Goal: Task Accomplishment & Management: Manage account settings

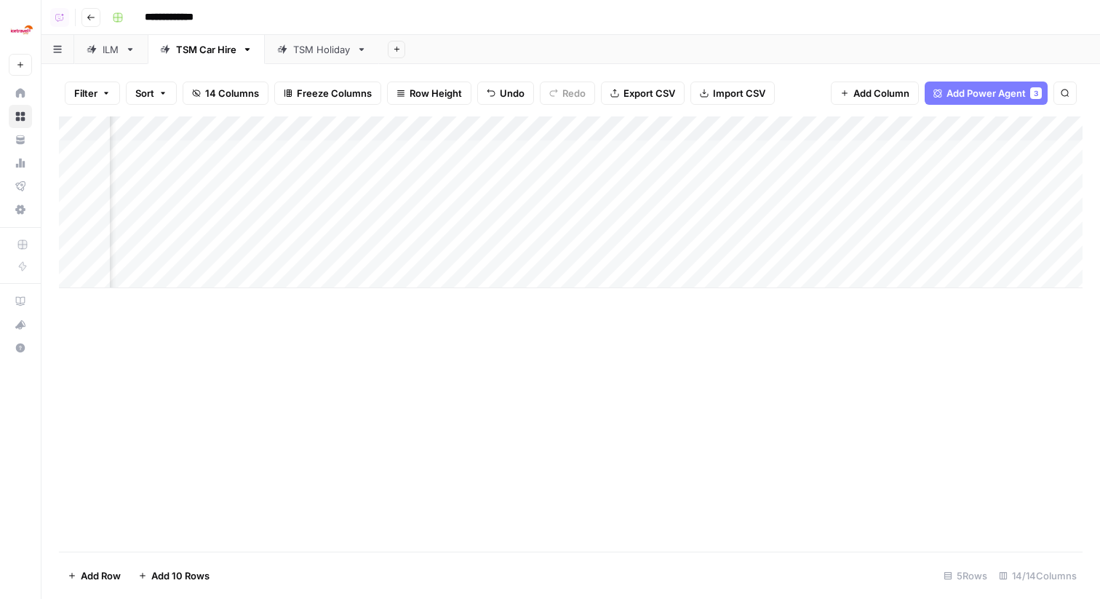
scroll to position [0, 1021]
click at [810, 249] on div "Add Column" at bounding box center [571, 202] width 1024 height 172
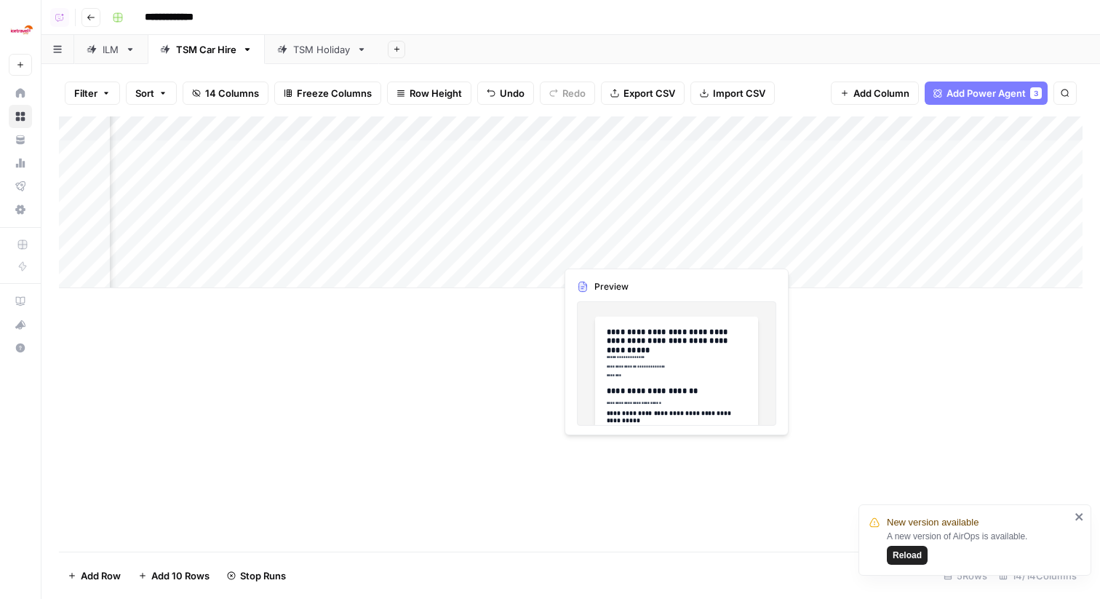
scroll to position [0, 434]
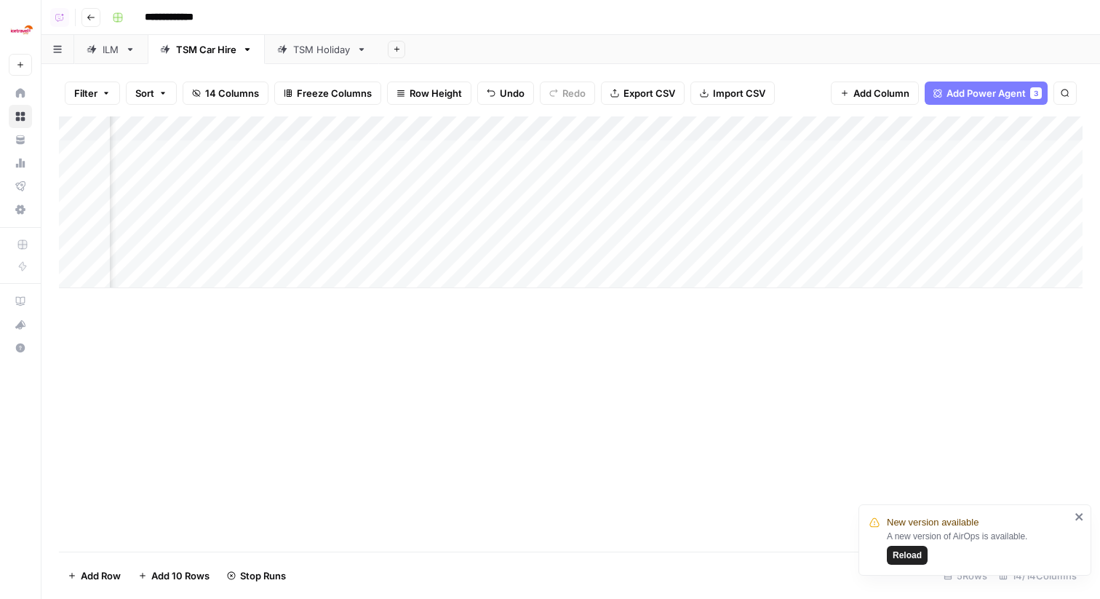
click at [393, 256] on div "Add Column" at bounding box center [571, 202] width 1024 height 172
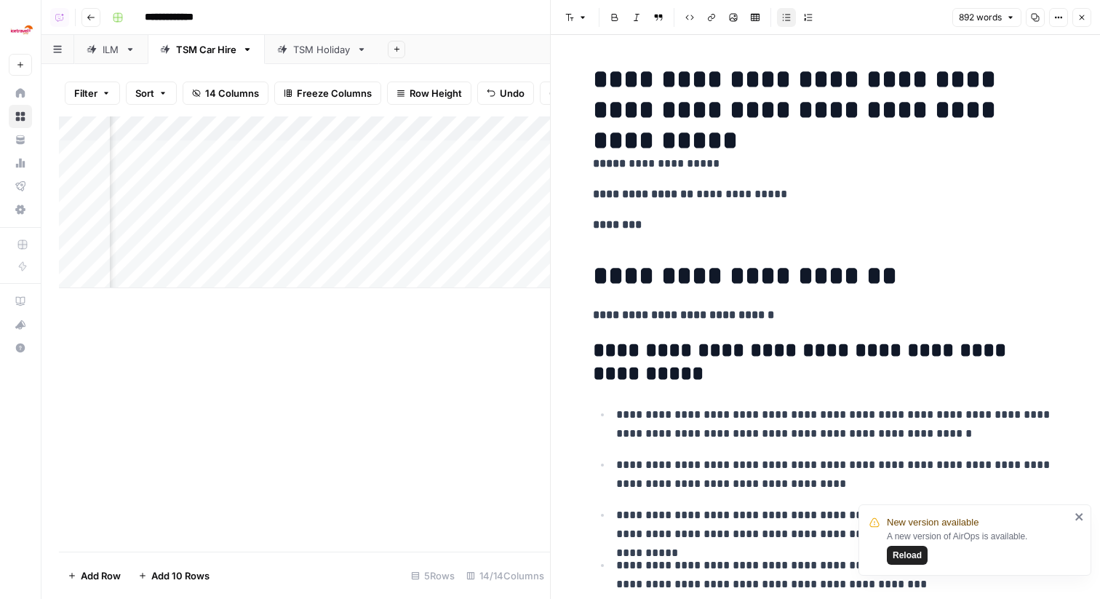
click at [1082, 14] on icon "button" at bounding box center [1082, 17] width 9 height 9
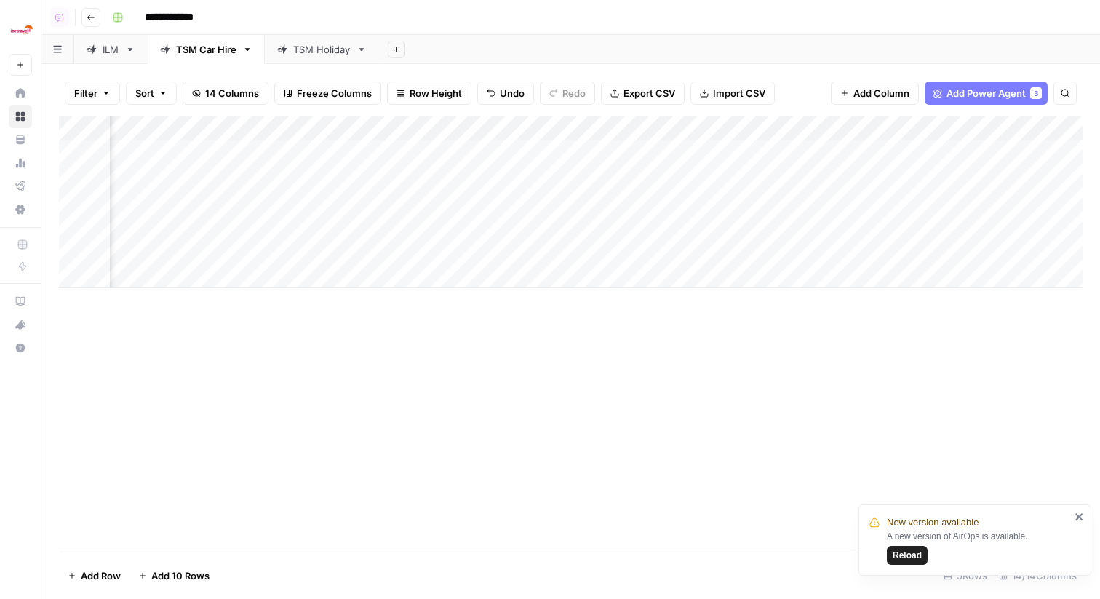
click at [739, 263] on div "Add Column" at bounding box center [571, 202] width 1024 height 172
click at [470, 375] on div "Add Column" at bounding box center [571, 333] width 1024 height 435
click at [645, 126] on div "Add Column" at bounding box center [571, 202] width 1024 height 172
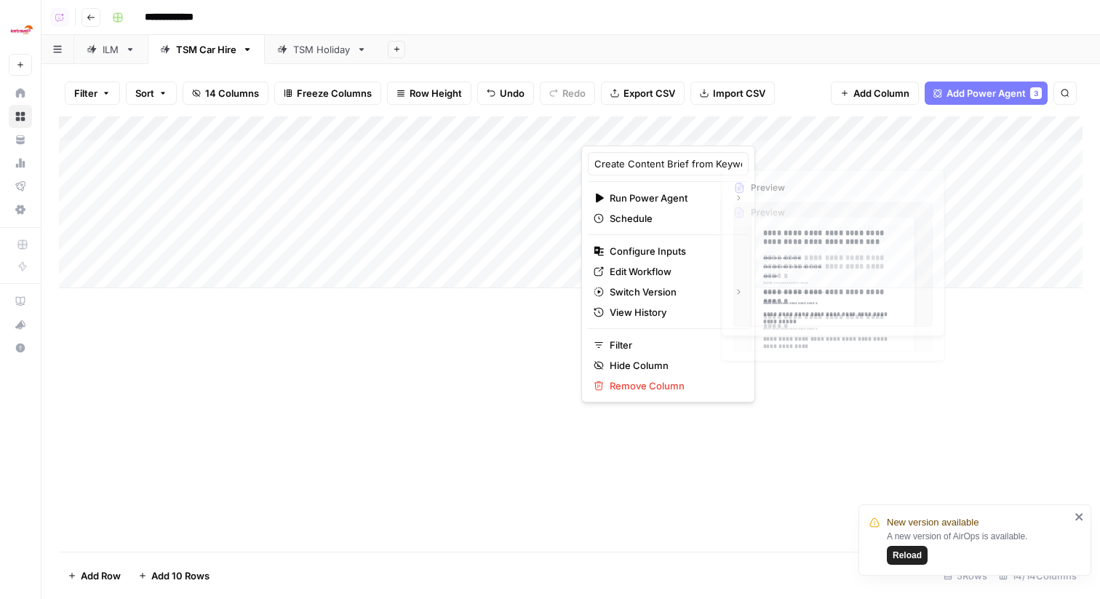
click at [814, 106] on div "Filter Sort 14 Columns Freeze Columns Row Height Undo Redo Export CSV Import CS…" at bounding box center [571, 93] width 1024 height 47
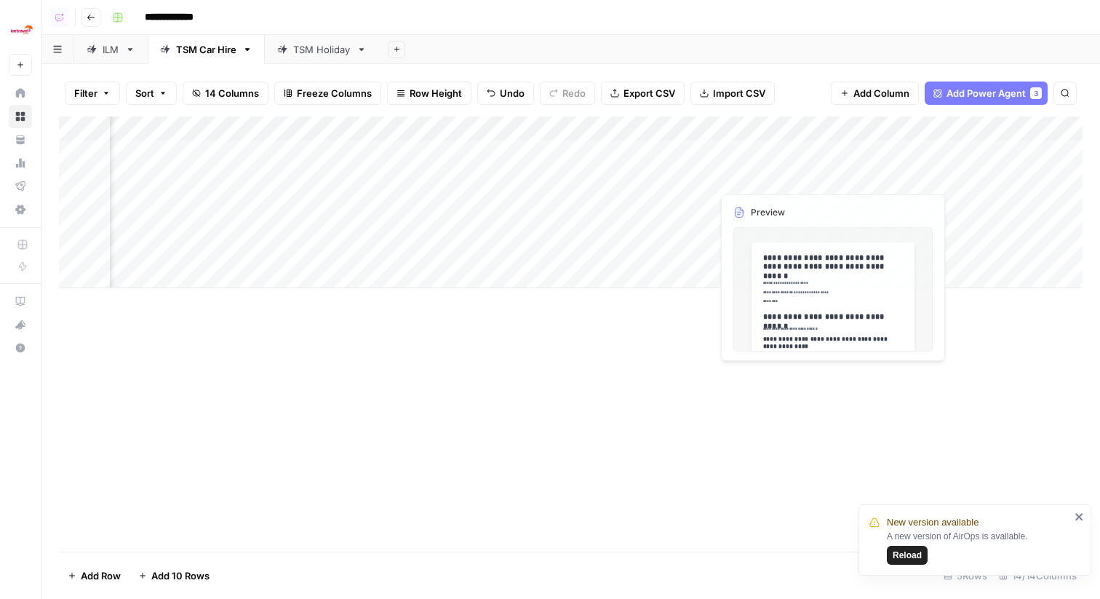
scroll to position [0, 1021]
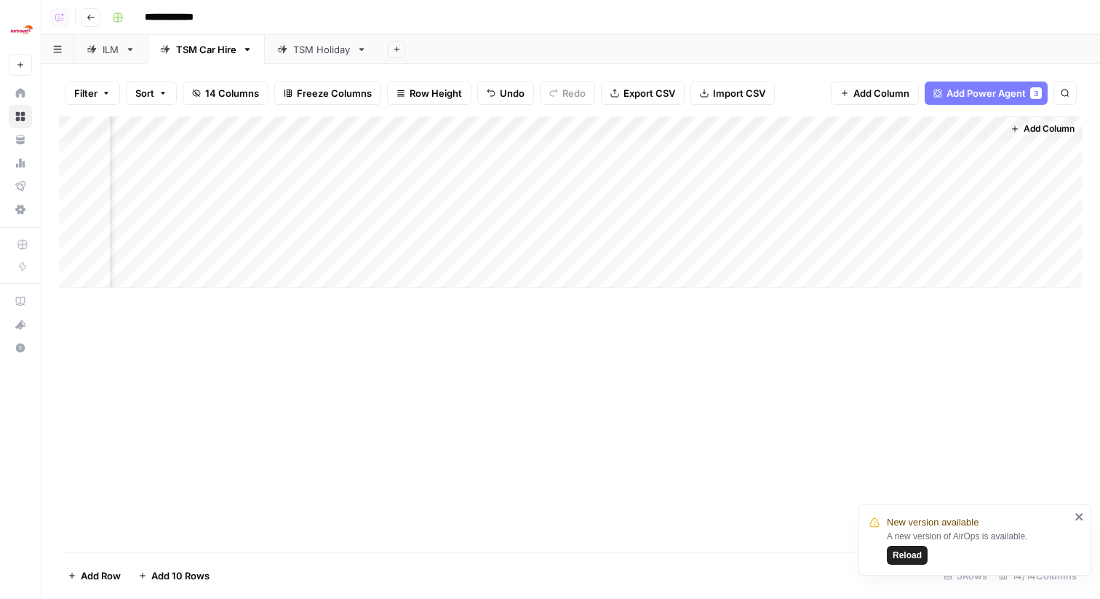
click at [778, 130] on div "Add Column" at bounding box center [571, 202] width 1024 height 172
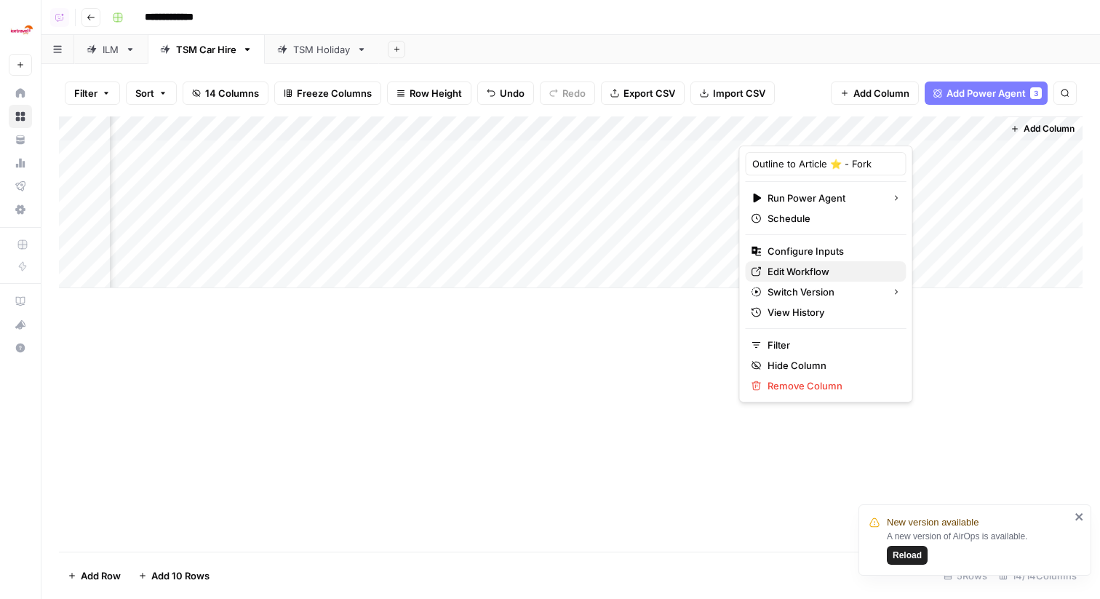
click at [796, 274] on span "Edit Workflow" at bounding box center [831, 271] width 127 height 15
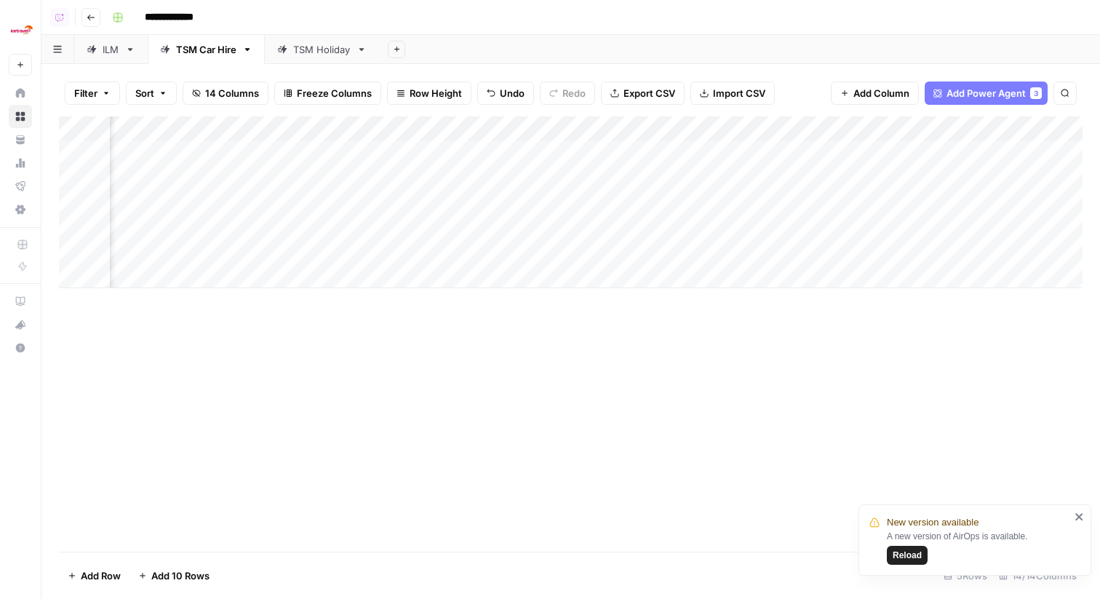
scroll to position [0, 447]
click at [775, 250] on div "Add Column" at bounding box center [571, 202] width 1024 height 172
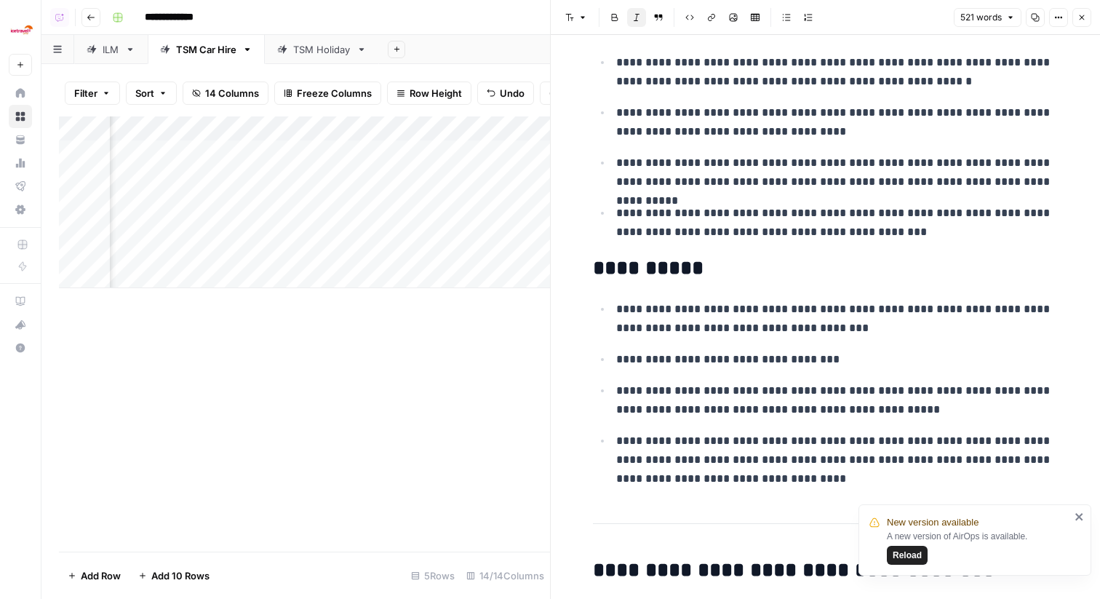
scroll to position [30, 0]
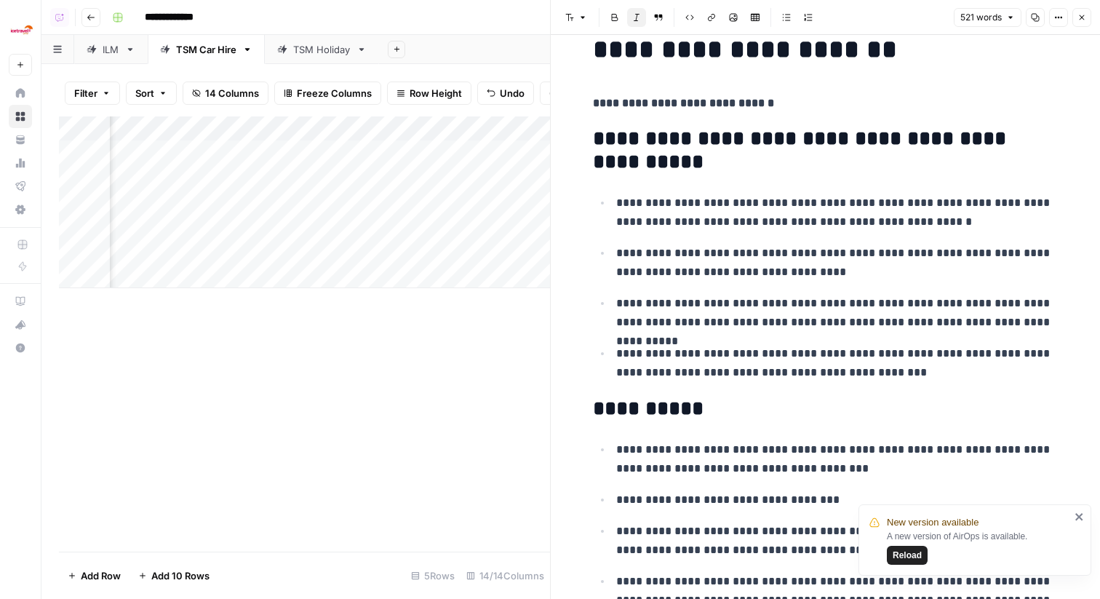
click at [1084, 20] on icon "button" at bounding box center [1082, 17] width 9 height 9
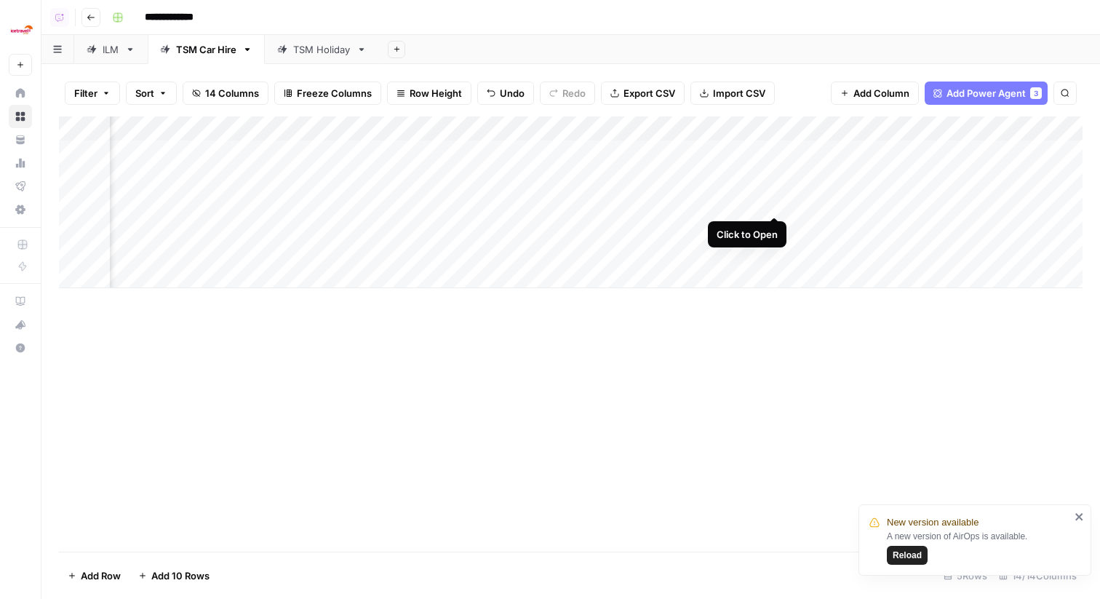
click at [773, 200] on div "Add Column" at bounding box center [571, 202] width 1024 height 172
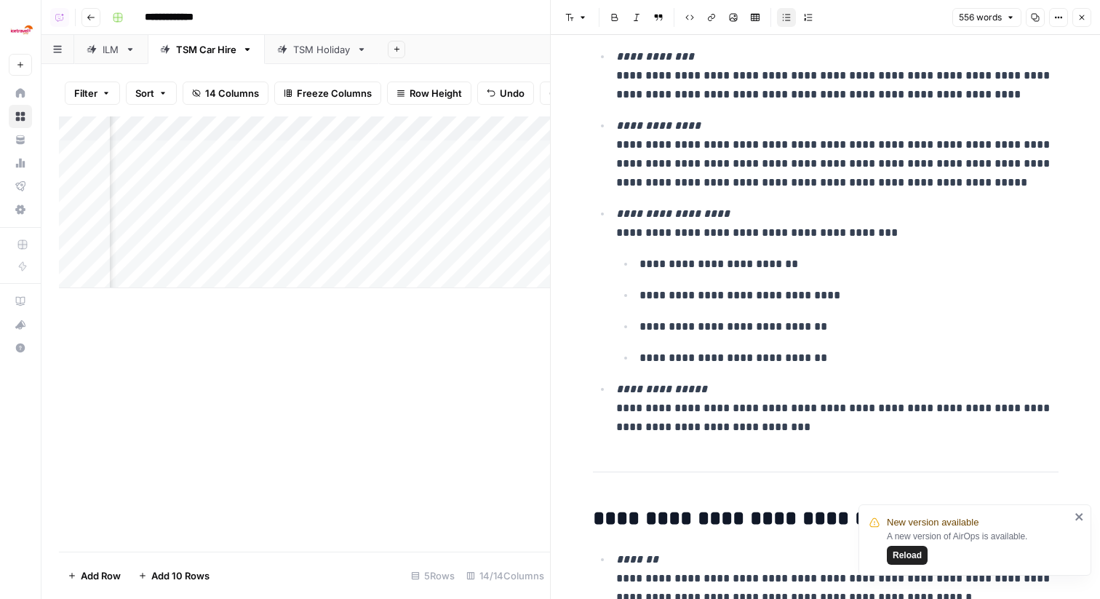
scroll to position [848, 0]
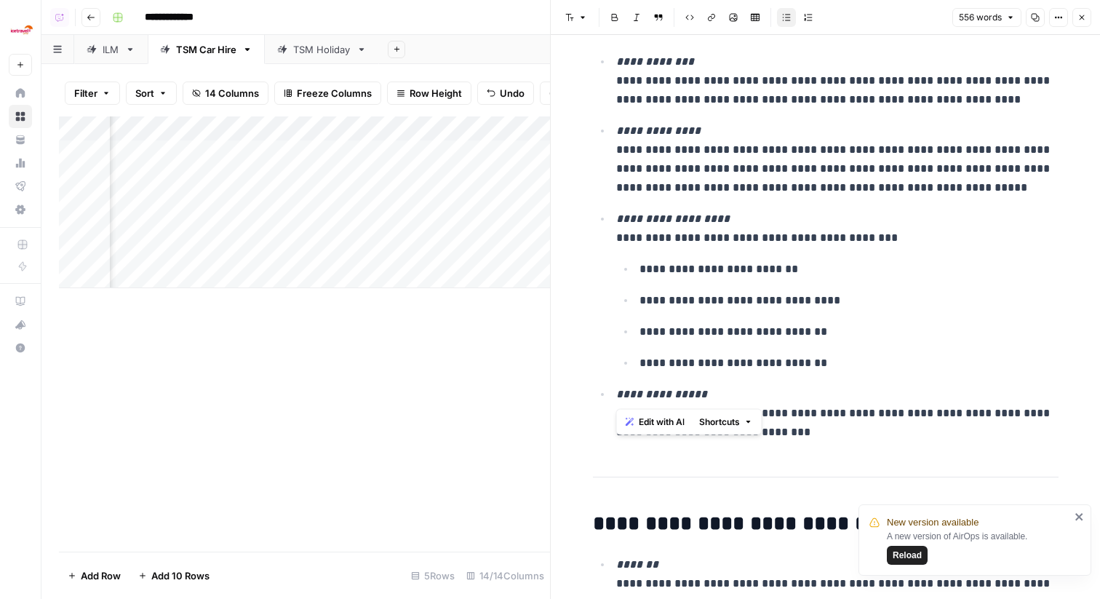
drag, startPoint x: 822, startPoint y: 374, endPoint x: 608, endPoint y: 220, distance: 263.7
click at [608, 220] on ul "**********" at bounding box center [826, 203] width 466 height 478
click at [1078, 2] on header "Font style Bold Italic Block quote Code block Link Image Insert Table Bulleted …" at bounding box center [825, 17] width 549 height 35
click at [1078, 5] on header "Font style Bold Italic Block quote Code block Link Image Insert Table Bulleted …" at bounding box center [825, 17] width 549 height 35
click at [1086, 18] on button "Close" at bounding box center [1081, 17] width 19 height 19
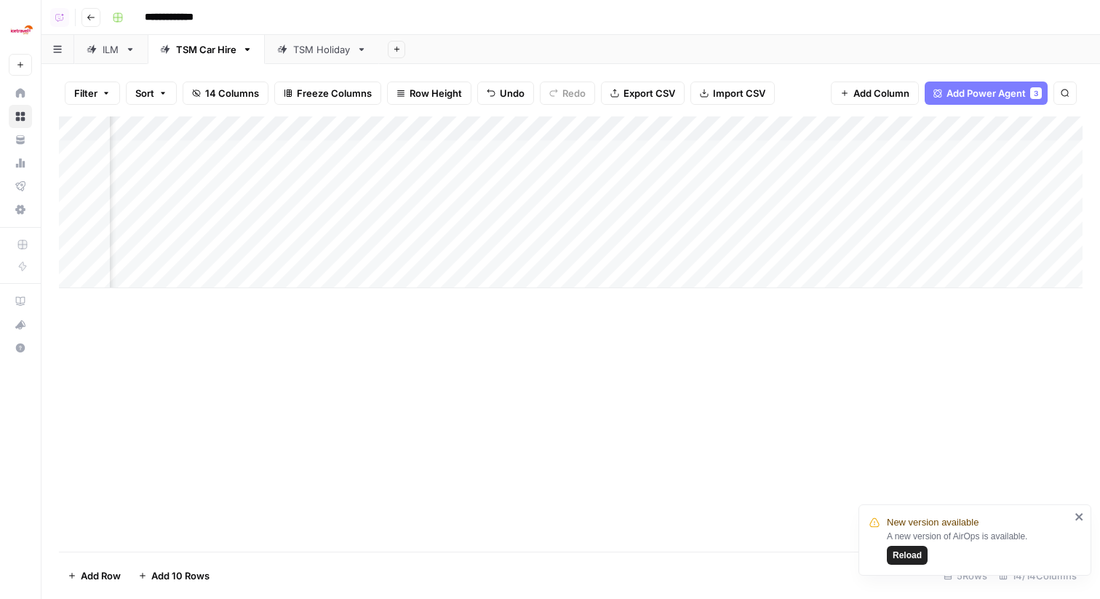
scroll to position [0, 1021]
click at [839, 251] on div "Add Column" at bounding box center [571, 202] width 1024 height 172
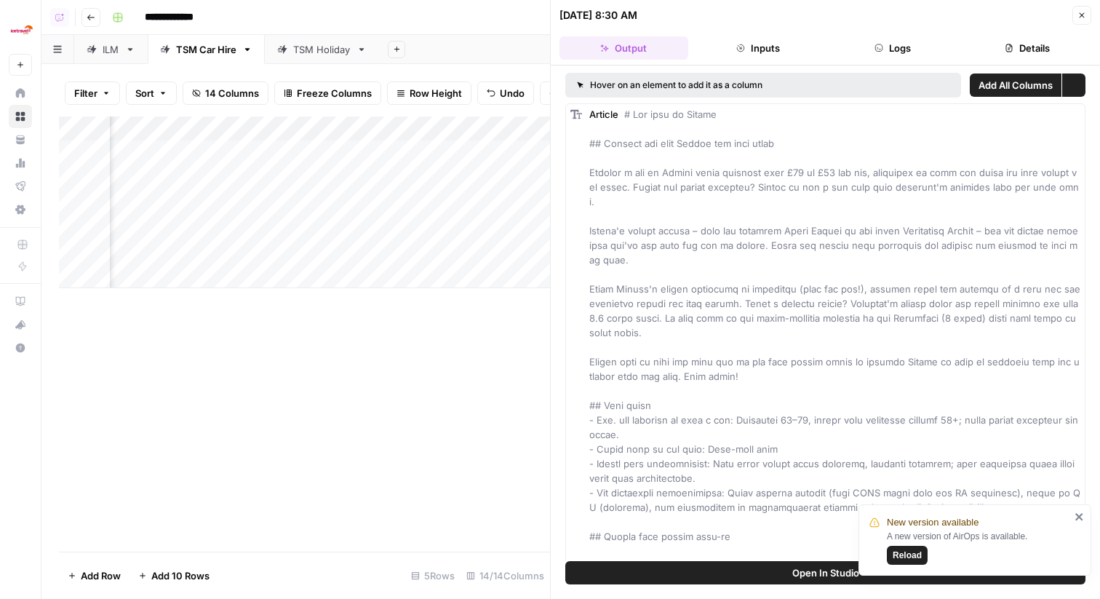
click at [884, 49] on button "Logs" at bounding box center [893, 47] width 129 height 23
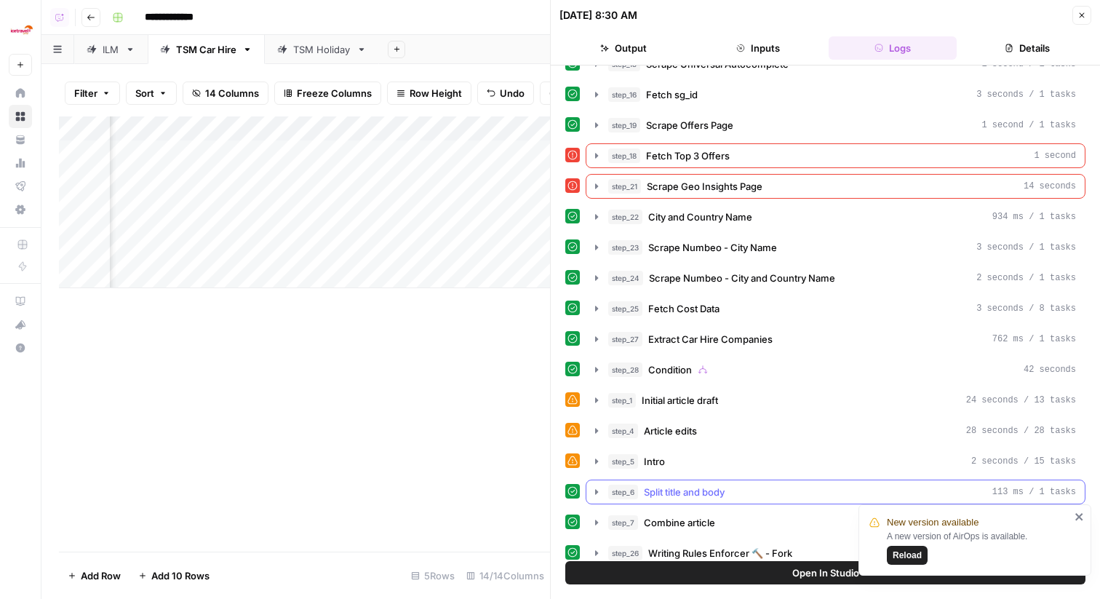
scroll to position [71, 0]
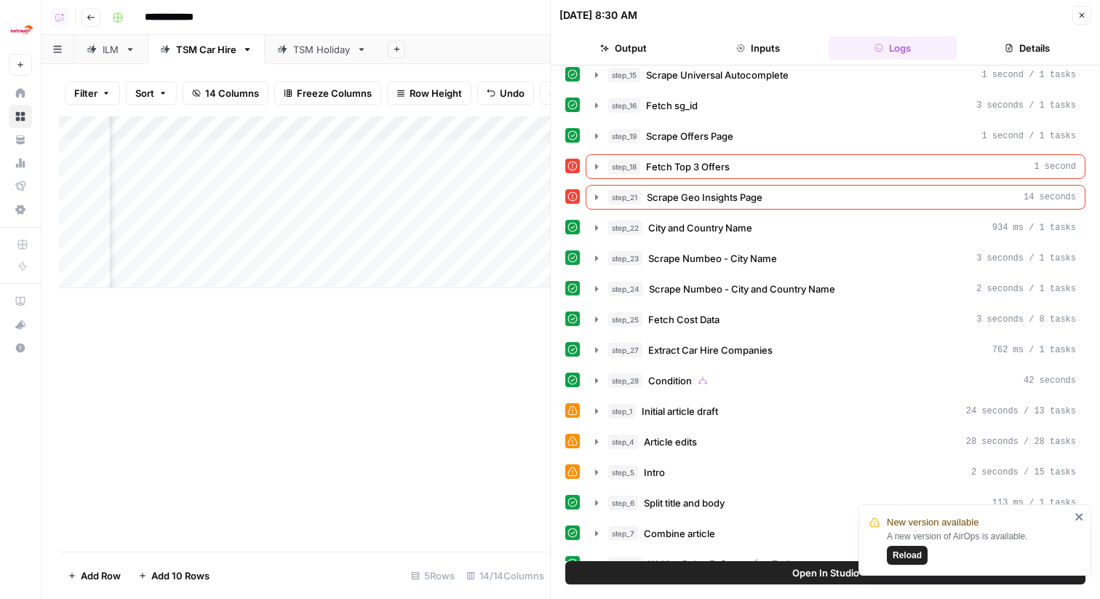
click at [1085, 20] on button "Close" at bounding box center [1081, 15] width 19 height 19
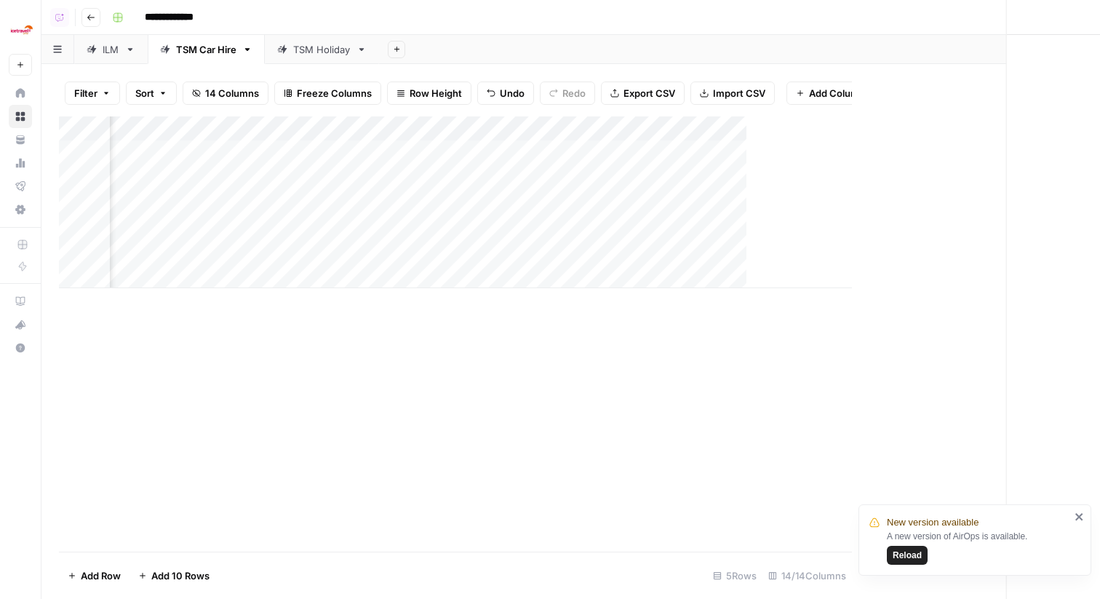
scroll to position [0, 1003]
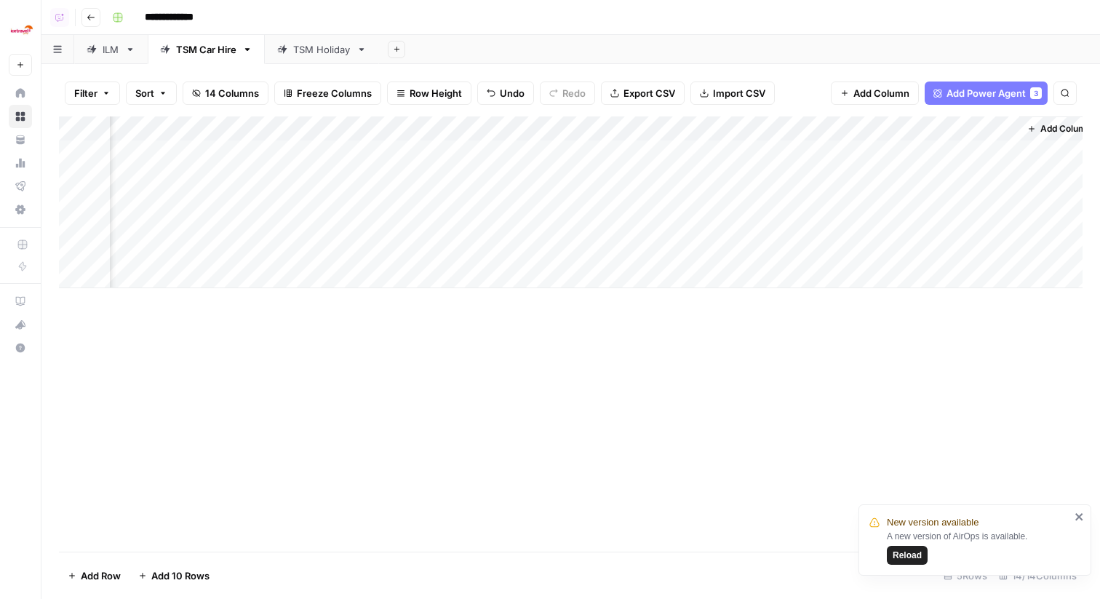
click at [825, 127] on div "Add Column" at bounding box center [571, 202] width 1024 height 172
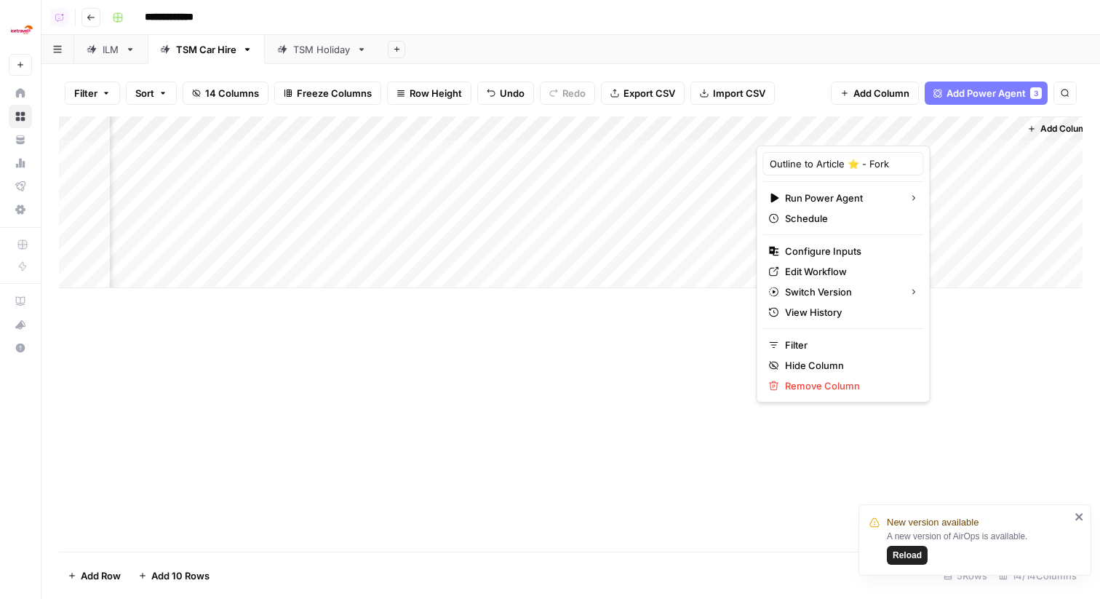
click at [700, 442] on div "Add Column" at bounding box center [571, 333] width 1024 height 435
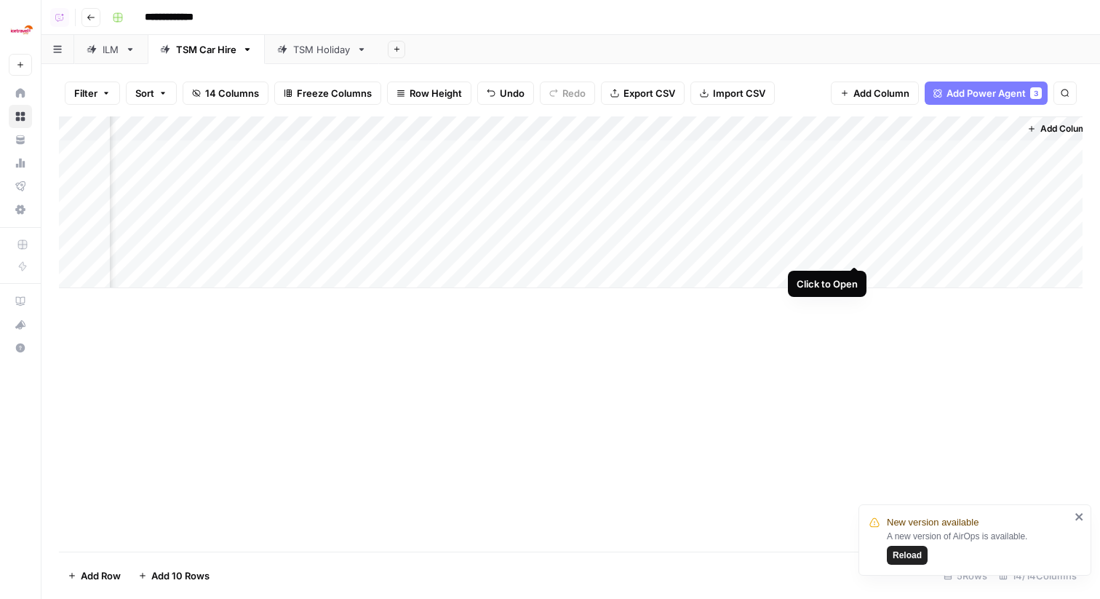
click at [856, 250] on div "Add Column" at bounding box center [571, 202] width 1024 height 172
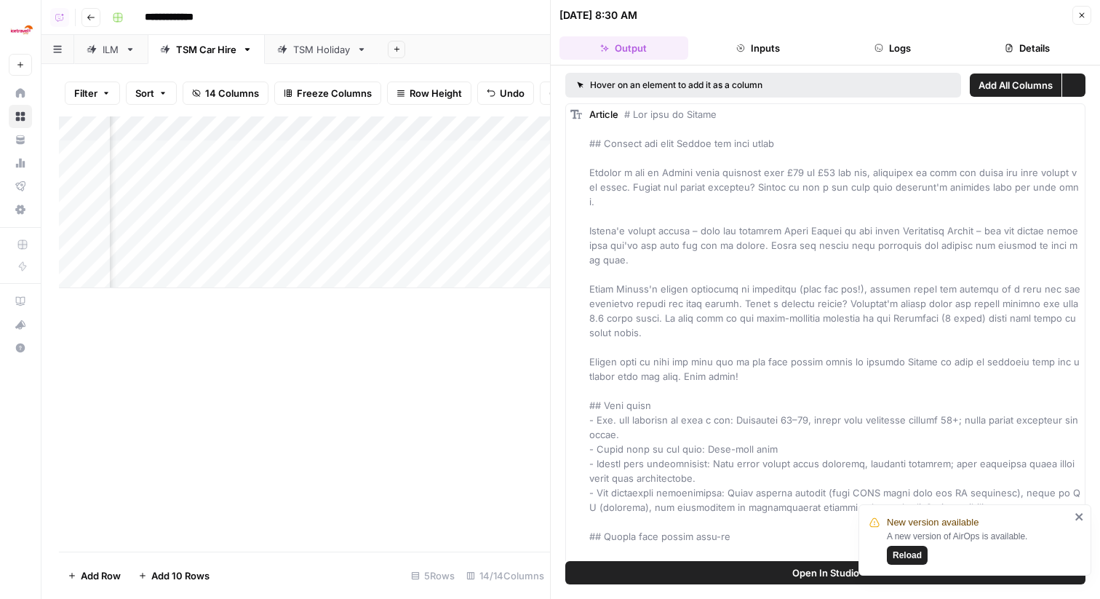
click at [915, 46] on button "Logs" at bounding box center [893, 47] width 129 height 23
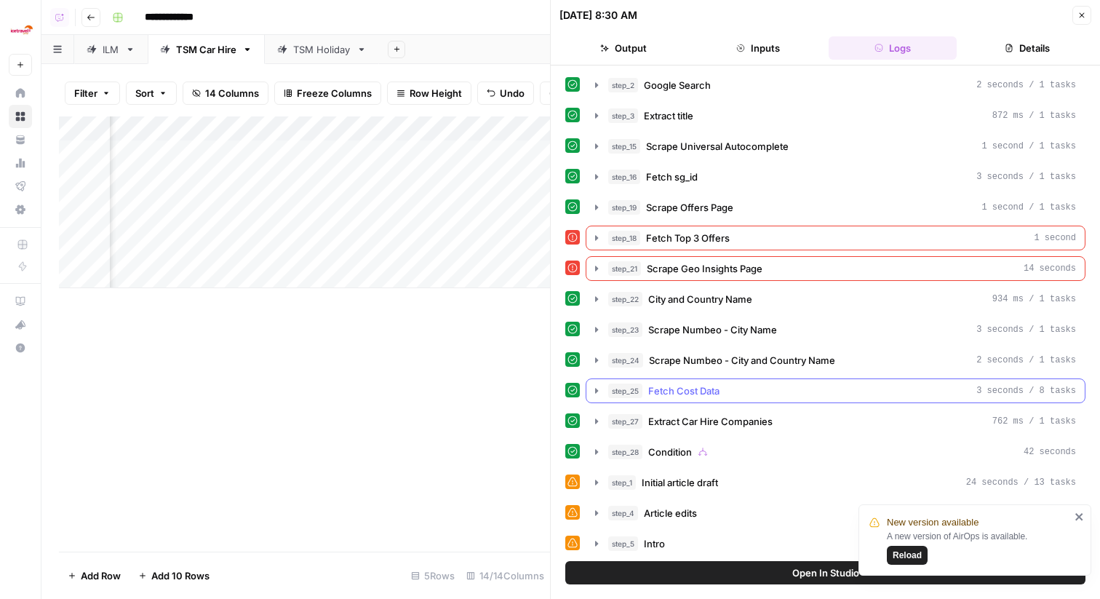
click at [765, 415] on span "Extract Car Hire Companies" at bounding box center [710, 421] width 124 height 15
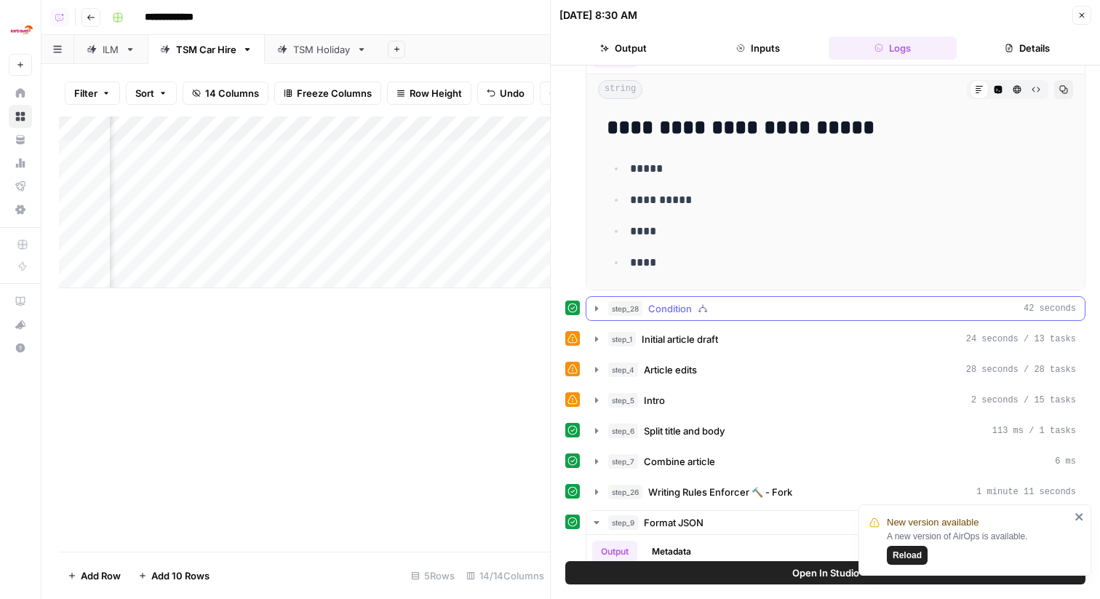
scroll to position [342, 0]
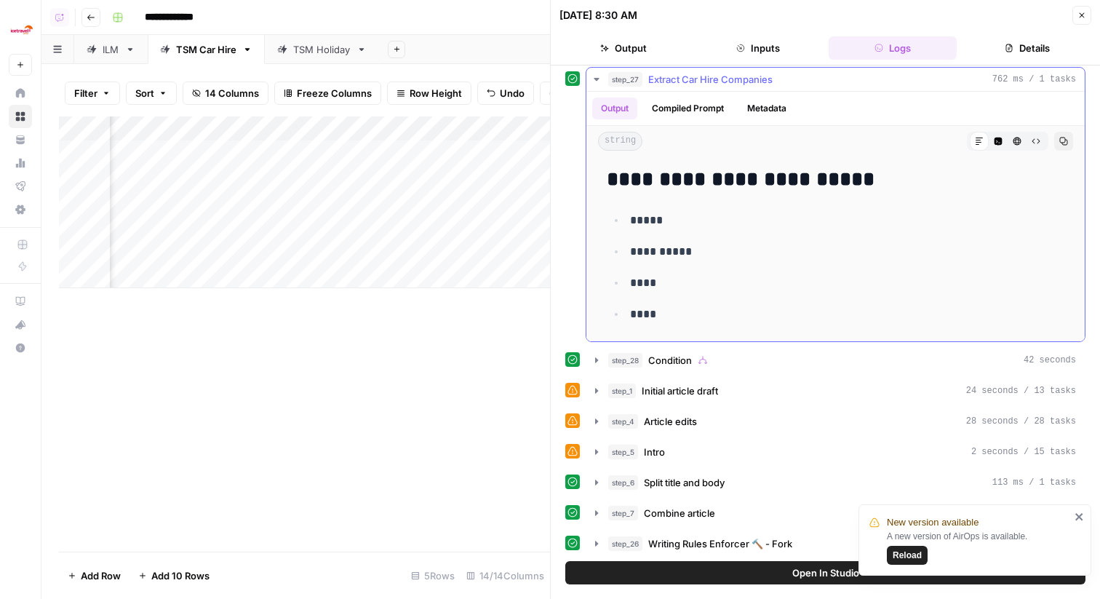
drag, startPoint x: 653, startPoint y: 317, endPoint x: 618, endPoint y: 212, distance: 111.1
click at [618, 212] on ul "**********" at bounding box center [836, 267] width 458 height 114
click at [675, 365] on span "Condition" at bounding box center [670, 360] width 44 height 15
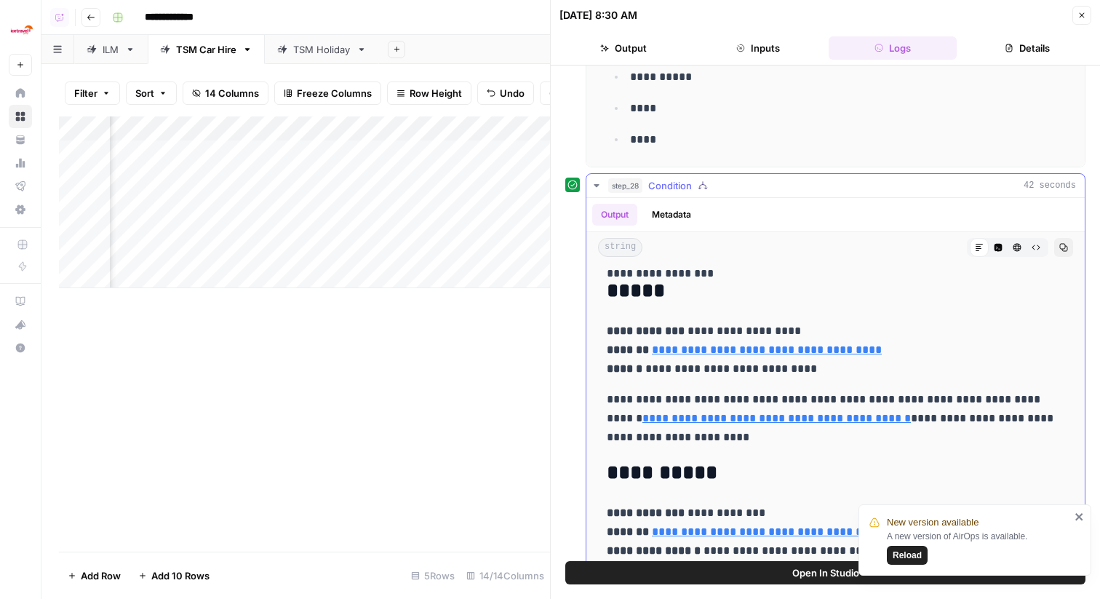
scroll to position [44, 0]
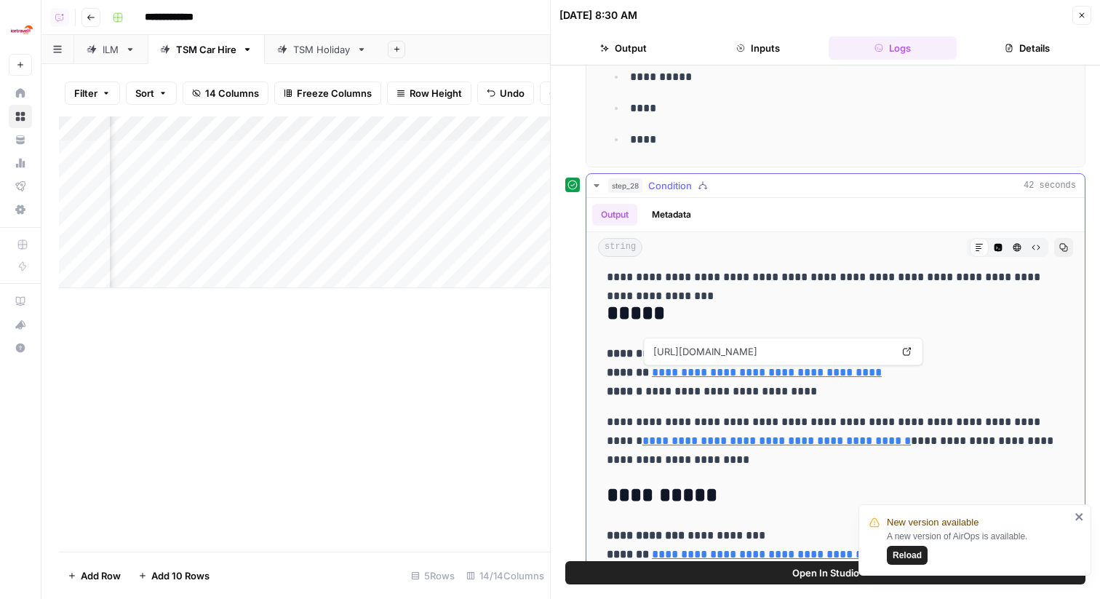
click at [827, 374] on link "**********" at bounding box center [767, 372] width 230 height 11
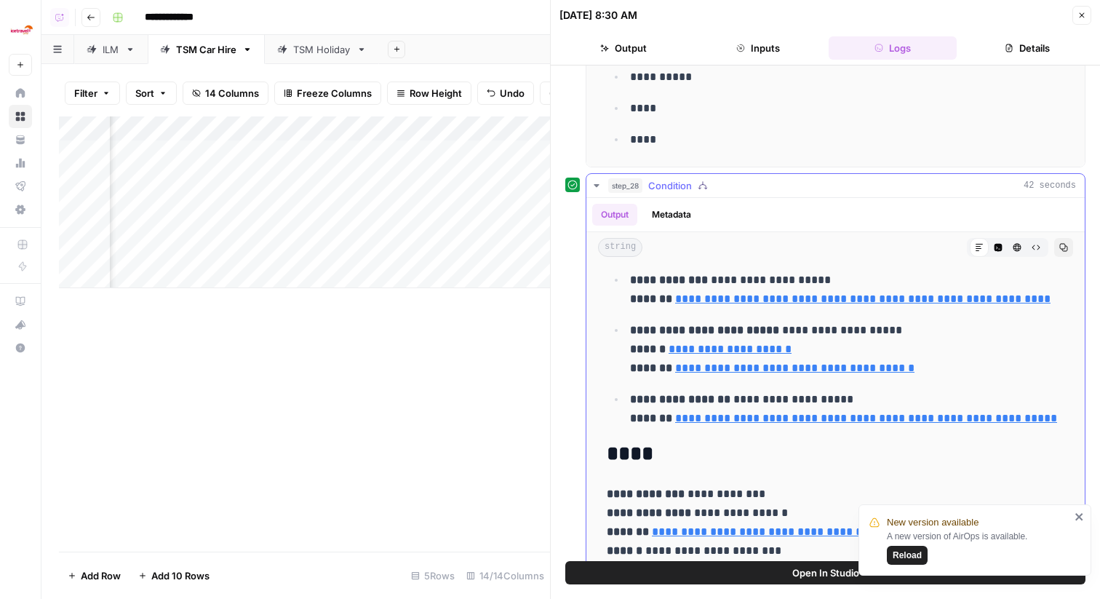
scroll to position [514, 0]
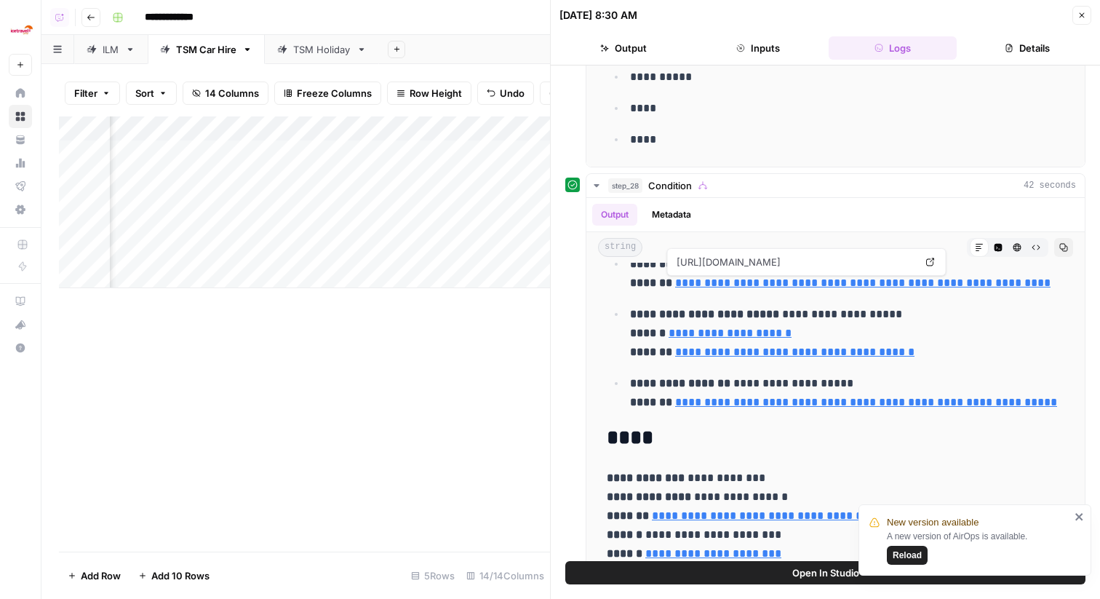
click at [1084, 15] on icon "button" at bounding box center [1082, 15] width 9 height 9
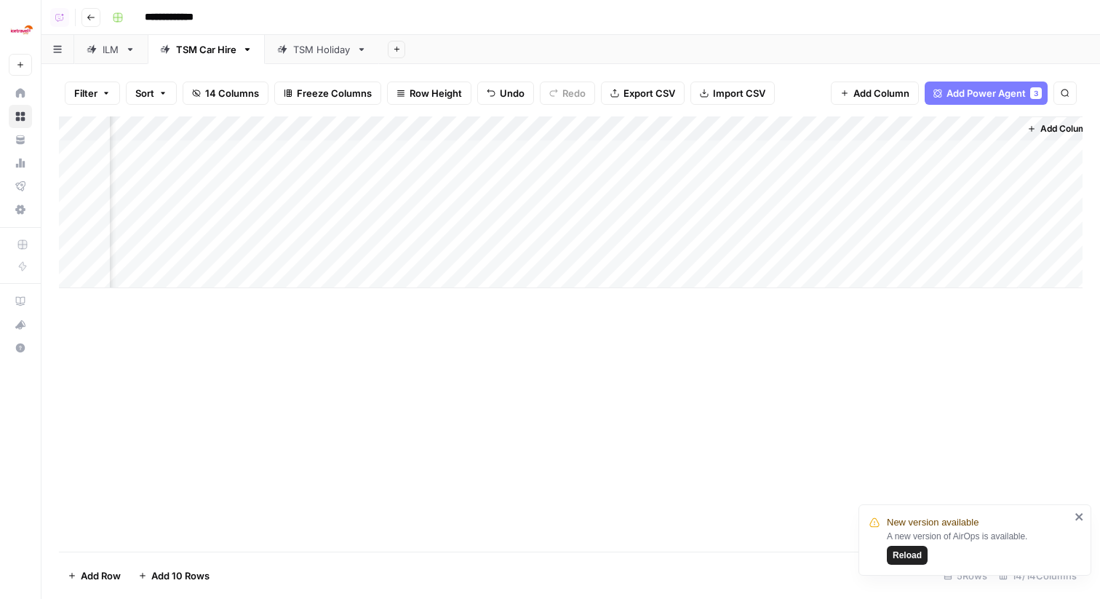
click at [1004, 252] on div "Add Column" at bounding box center [571, 202] width 1024 height 172
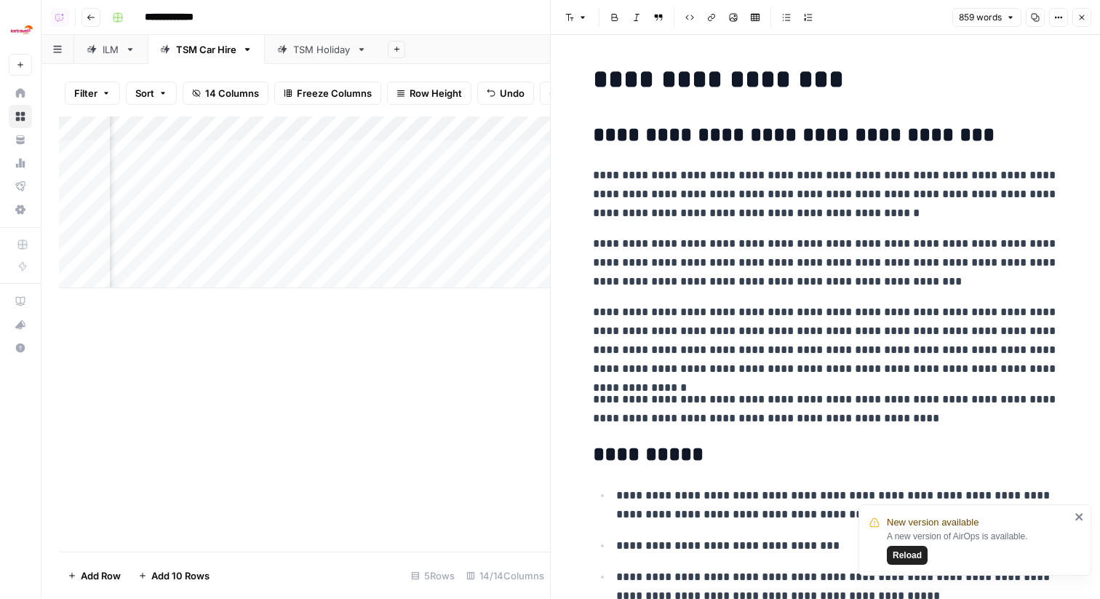
click at [1086, 20] on icon "button" at bounding box center [1082, 17] width 9 height 9
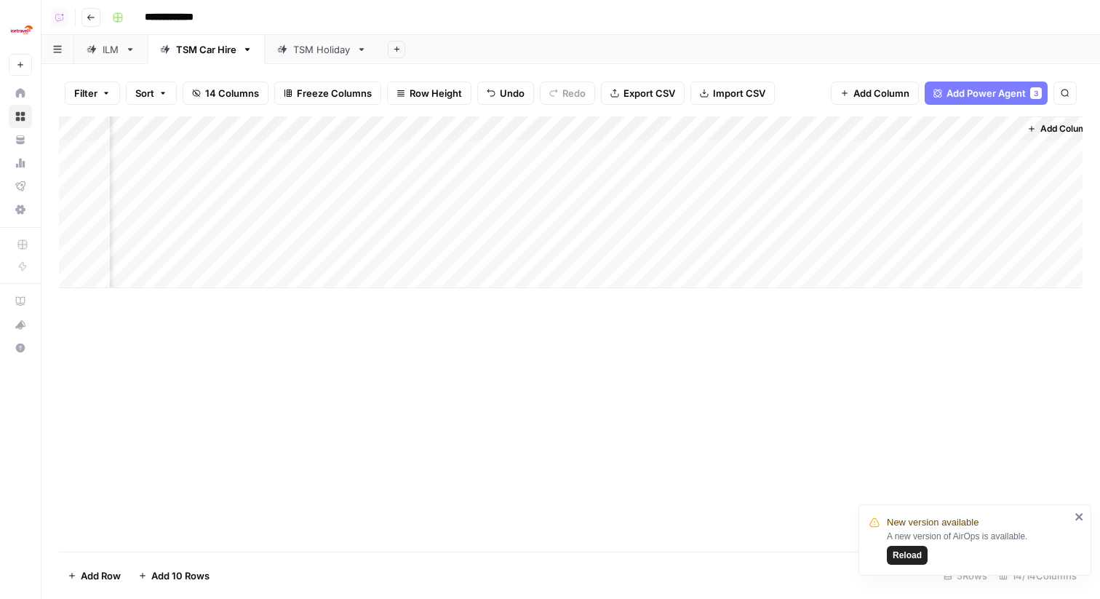
click at [1011, 244] on div "Add Column" at bounding box center [571, 202] width 1024 height 172
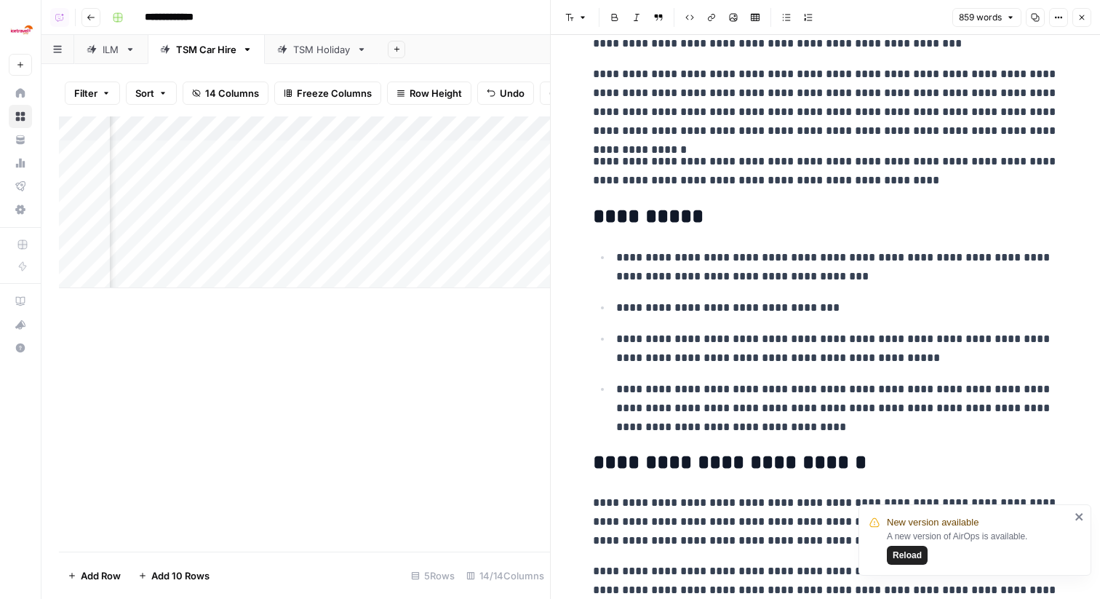
scroll to position [236, 0]
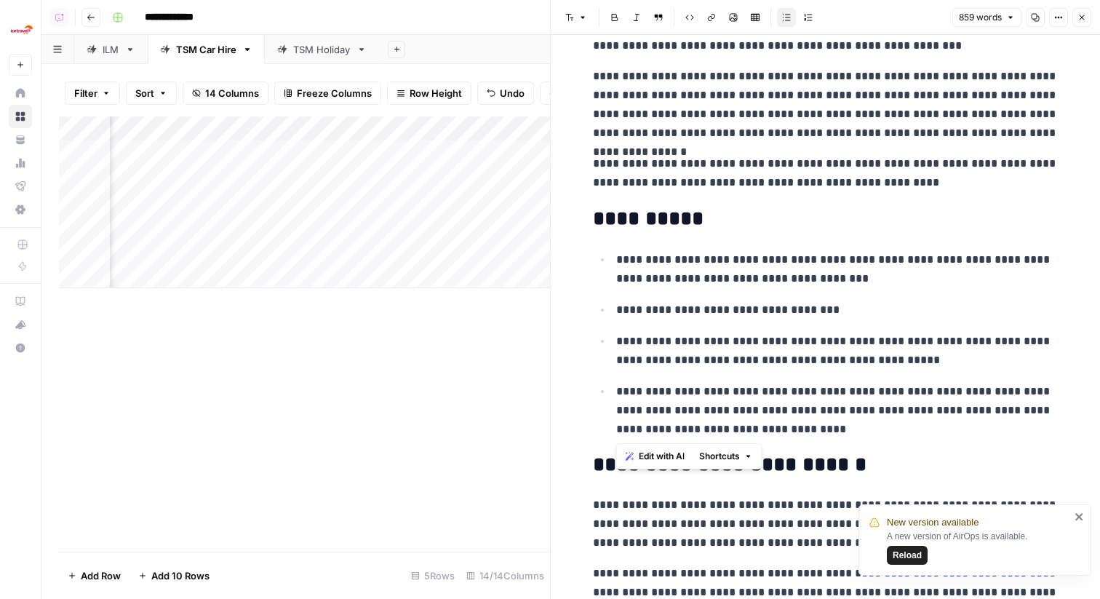
drag, startPoint x: 762, startPoint y: 438, endPoint x: 587, endPoint y: 238, distance: 265.6
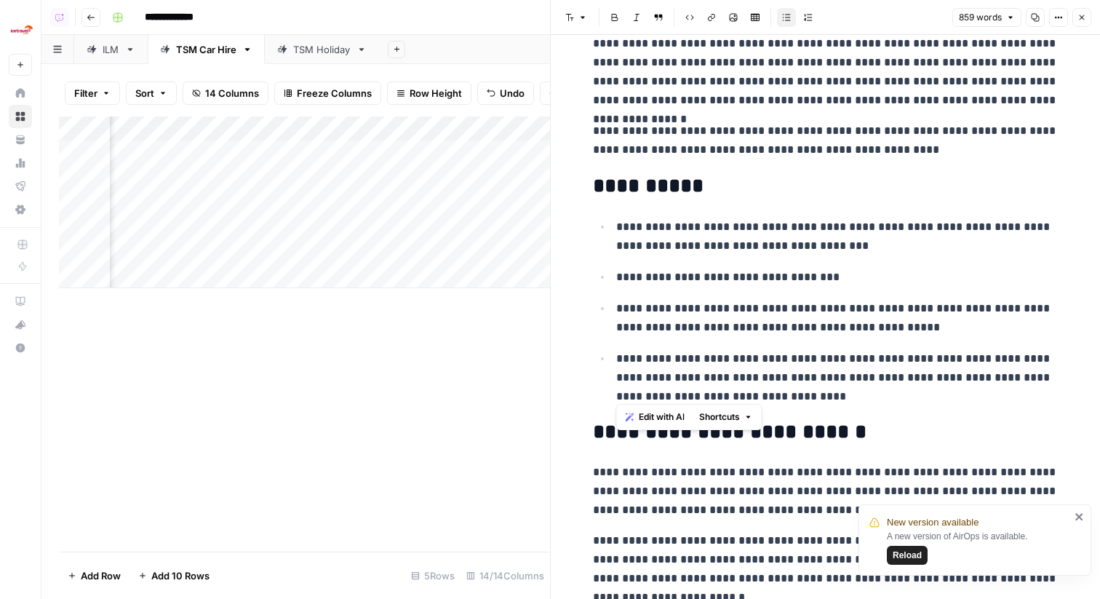
scroll to position [282, 0]
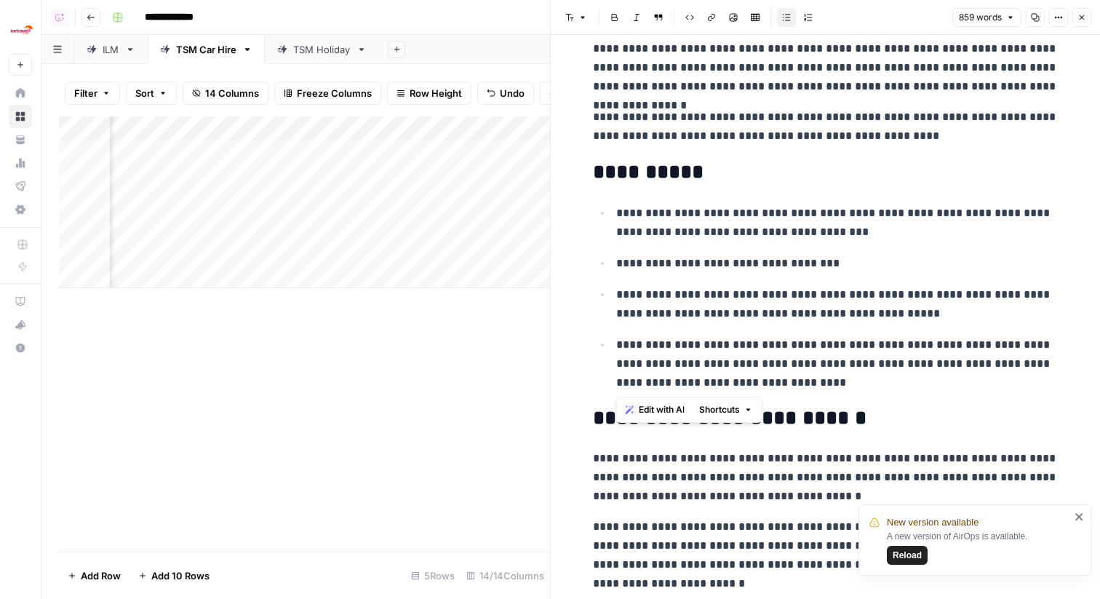
click at [731, 357] on p "**********" at bounding box center [837, 363] width 442 height 57
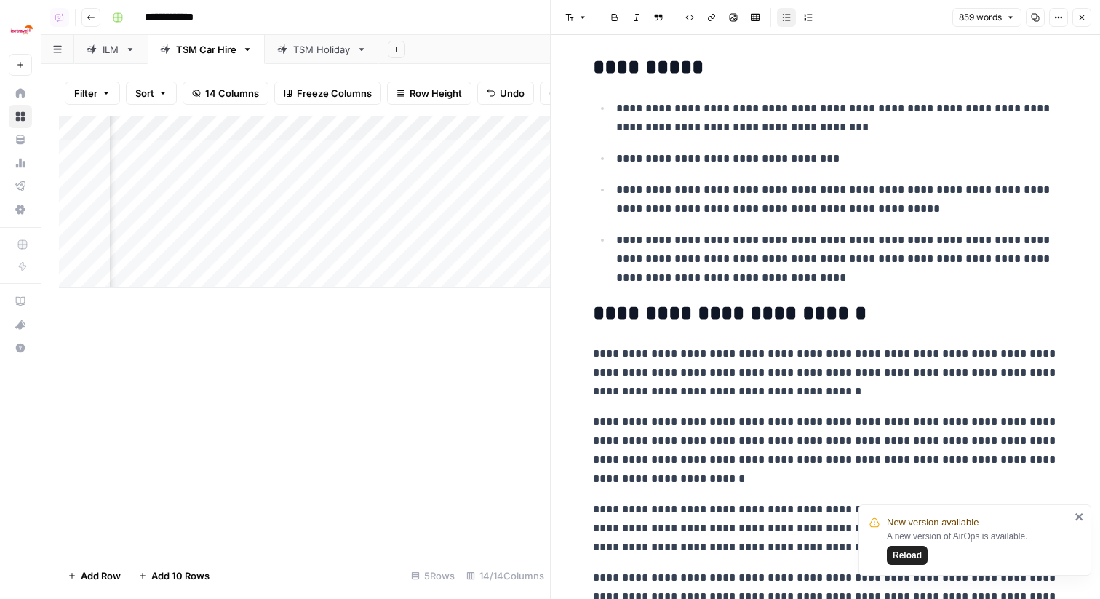
scroll to position [391, 0]
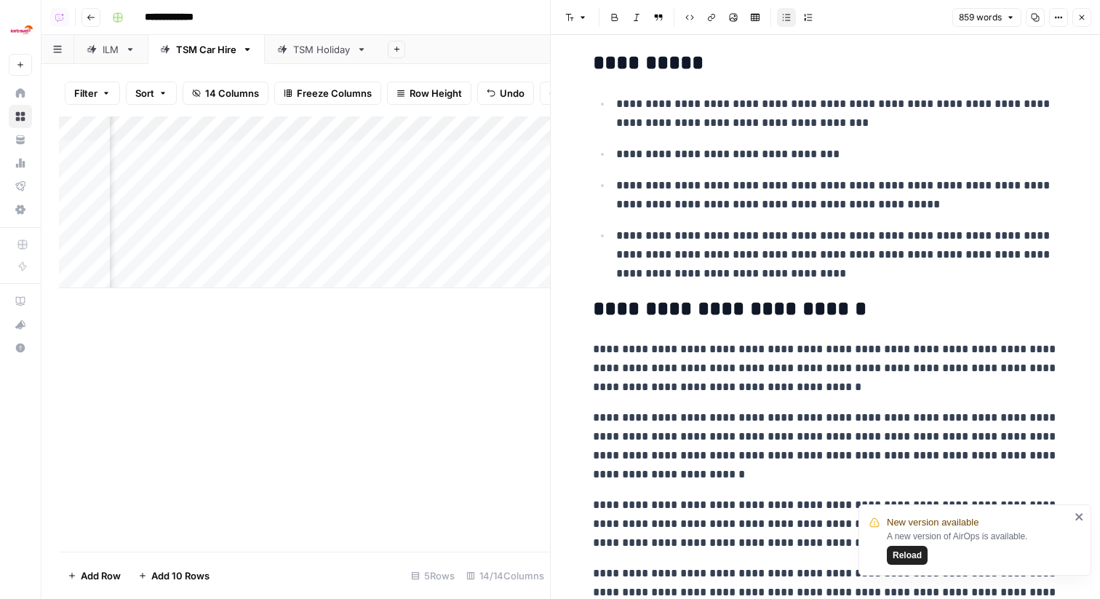
click at [769, 282] on p "**********" at bounding box center [837, 254] width 442 height 57
drag, startPoint x: 580, startPoint y: 57, endPoint x: 757, endPoint y: 212, distance: 235.1
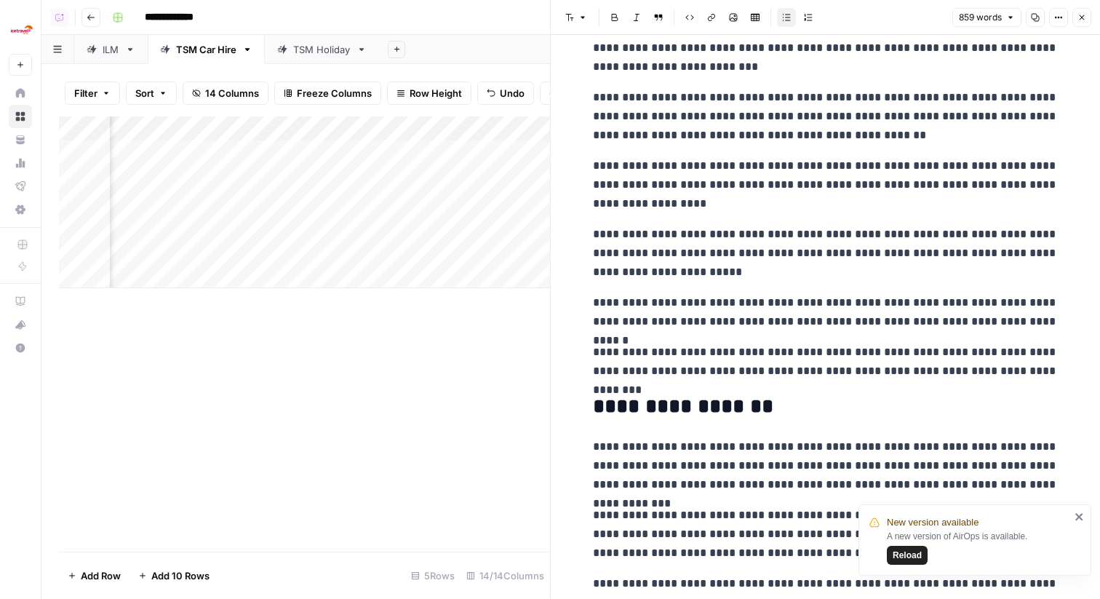
scroll to position [1125, 0]
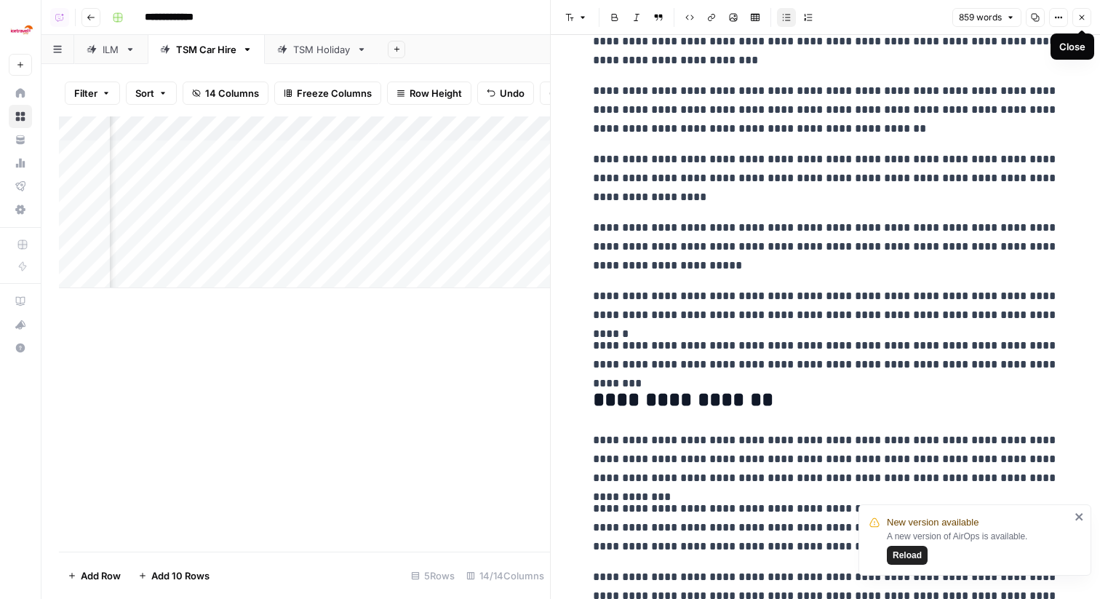
click at [1079, 23] on button "Close" at bounding box center [1081, 17] width 19 height 19
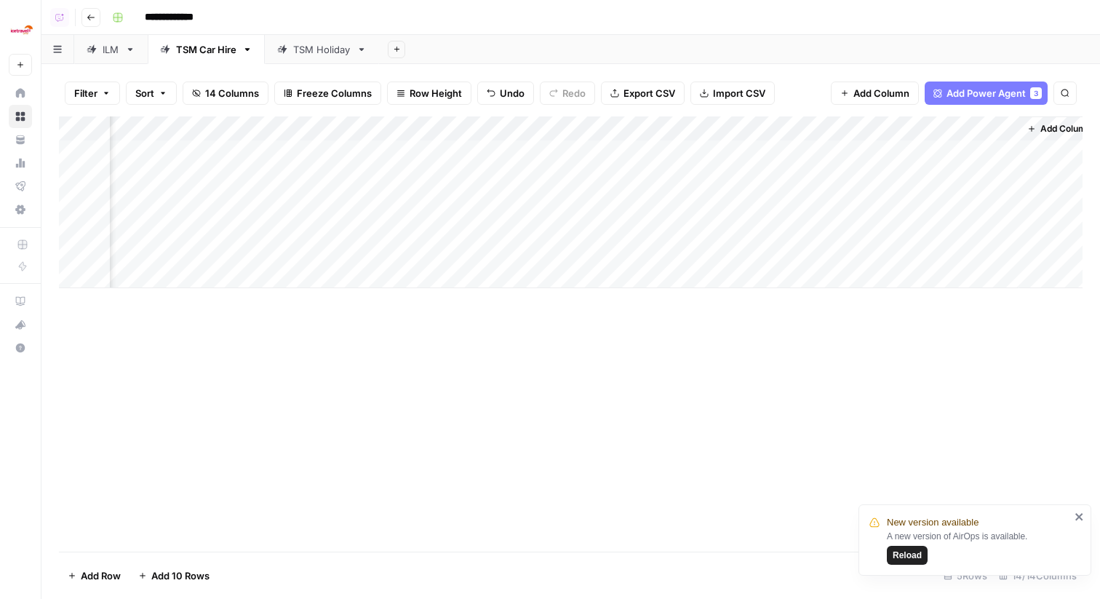
click at [357, 60] on link "TSM Holiday" at bounding box center [322, 49] width 114 height 29
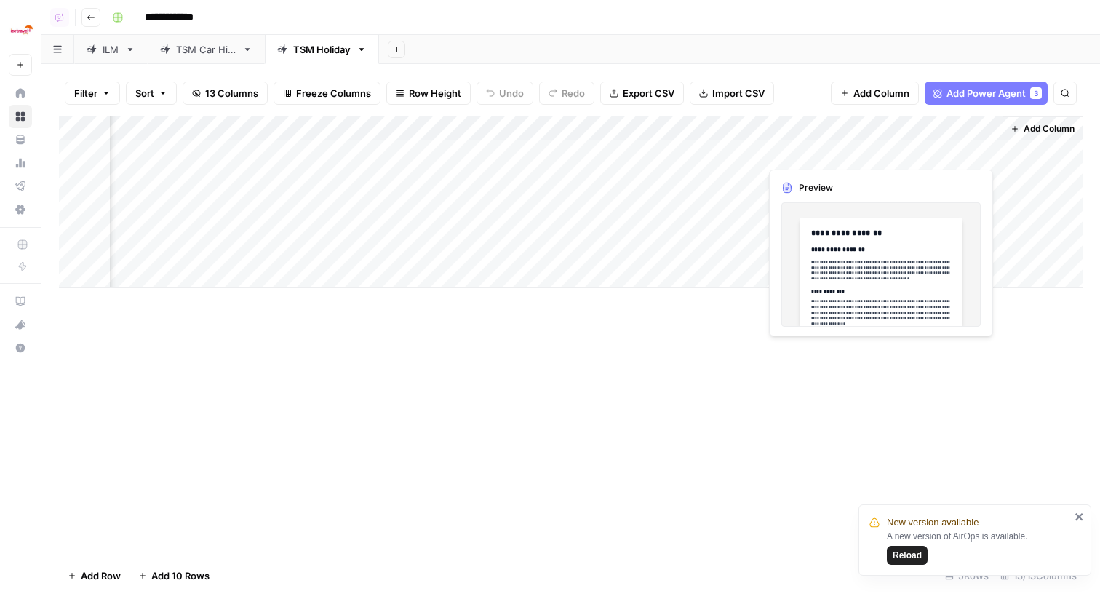
click at [987, 158] on div "Add Column" at bounding box center [571, 202] width 1024 height 172
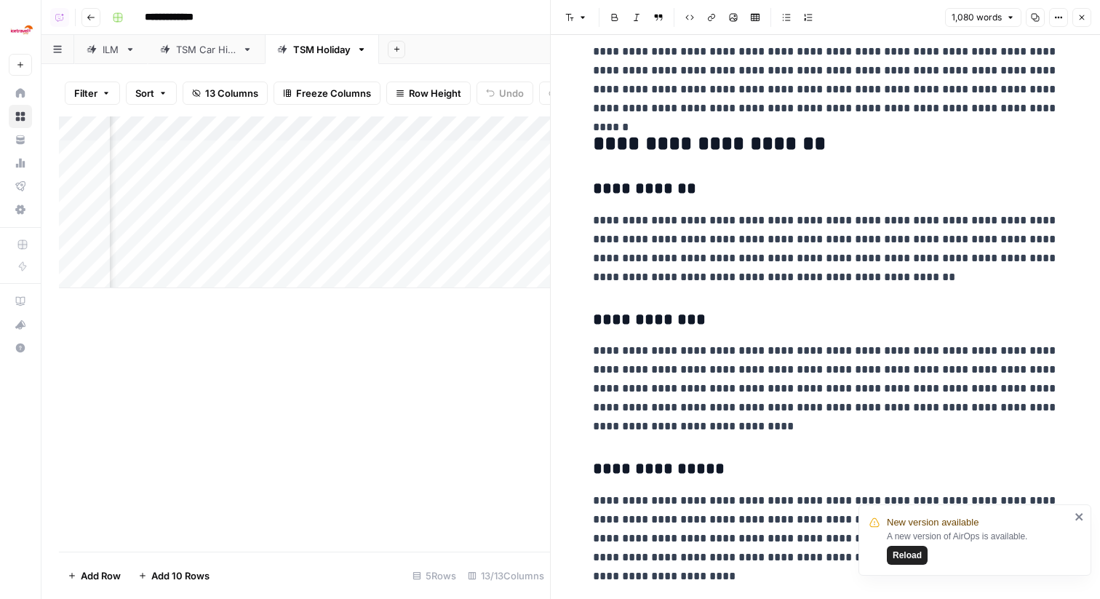
scroll to position [1703, 0]
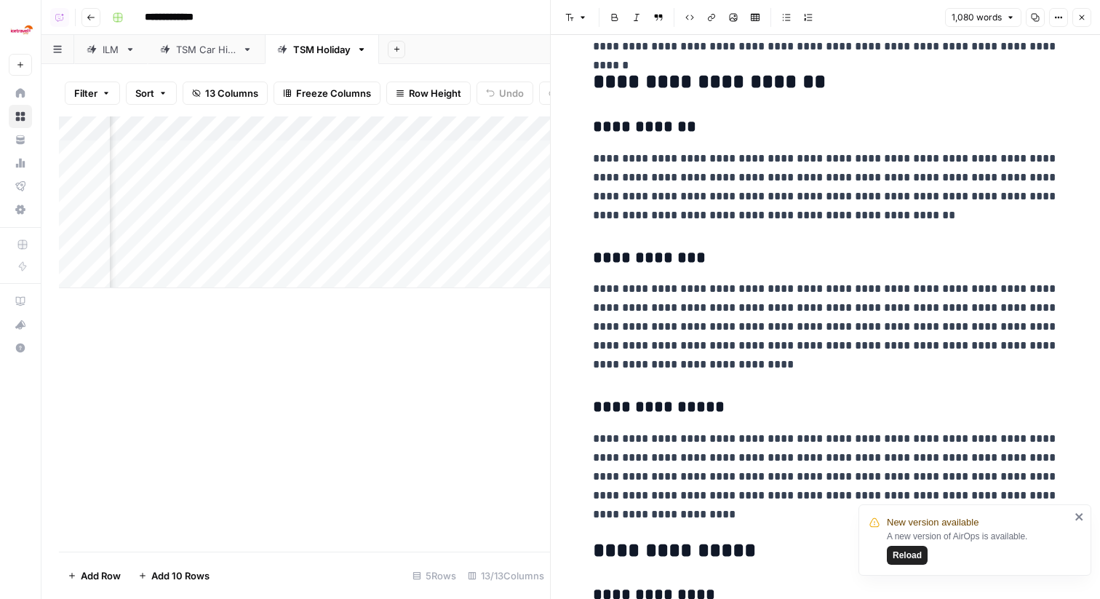
click at [1086, 18] on icon "button" at bounding box center [1082, 17] width 9 height 9
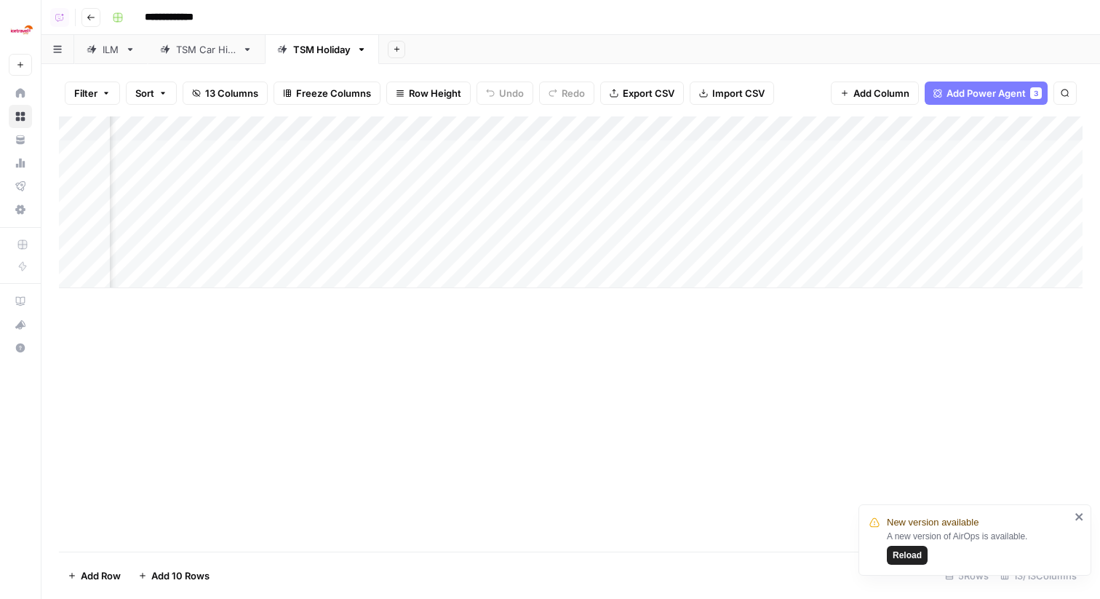
scroll to position [0, 1152]
click at [765, 131] on div "Add Column" at bounding box center [571, 202] width 1024 height 172
click at [791, 36] on div "Add Sheet" at bounding box center [739, 49] width 721 height 29
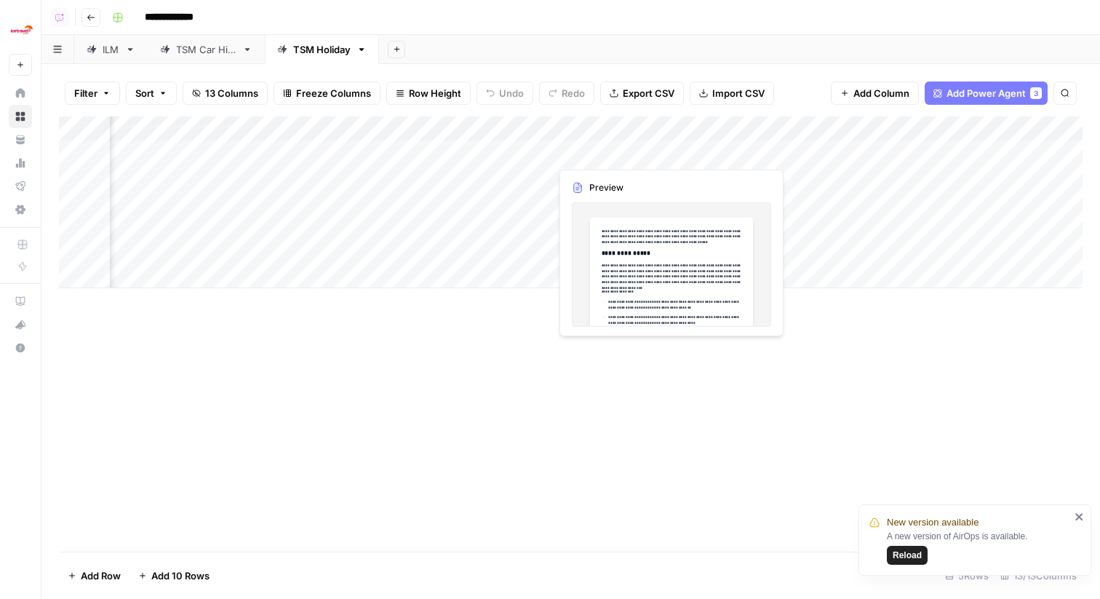
scroll to position [0, 0]
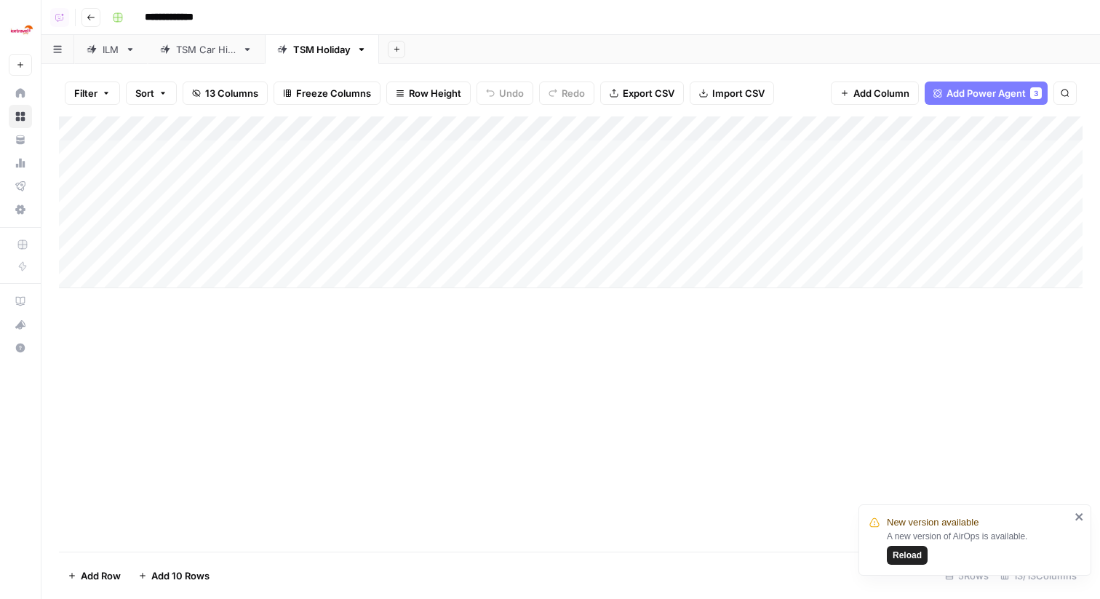
click at [115, 53] on div "ILM" at bounding box center [111, 49] width 17 height 15
click at [196, 52] on div "TSM Car Hire" at bounding box center [206, 49] width 60 height 15
click at [787, 133] on div "Add Column" at bounding box center [571, 202] width 1024 height 172
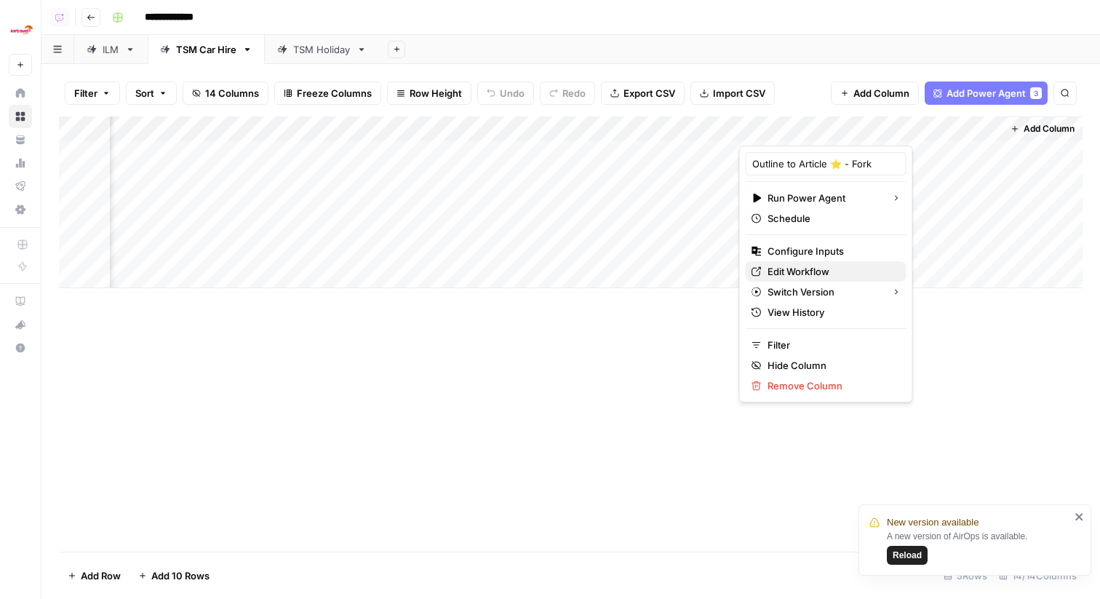
click at [797, 271] on span "Edit Workflow" at bounding box center [831, 271] width 127 height 15
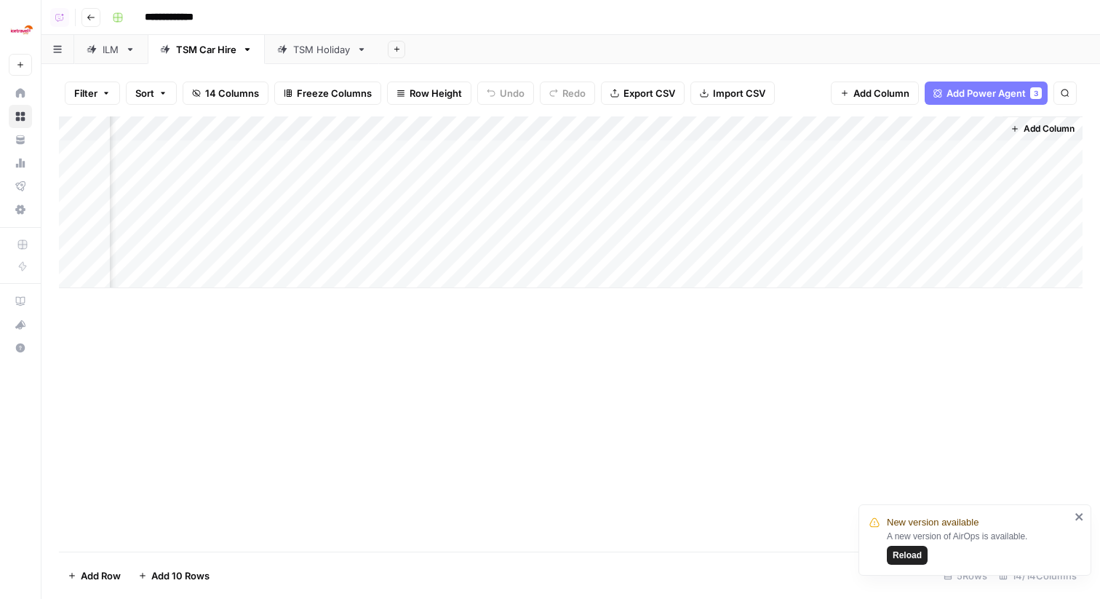
click at [989, 256] on div "Add Column" at bounding box center [571, 202] width 1024 height 172
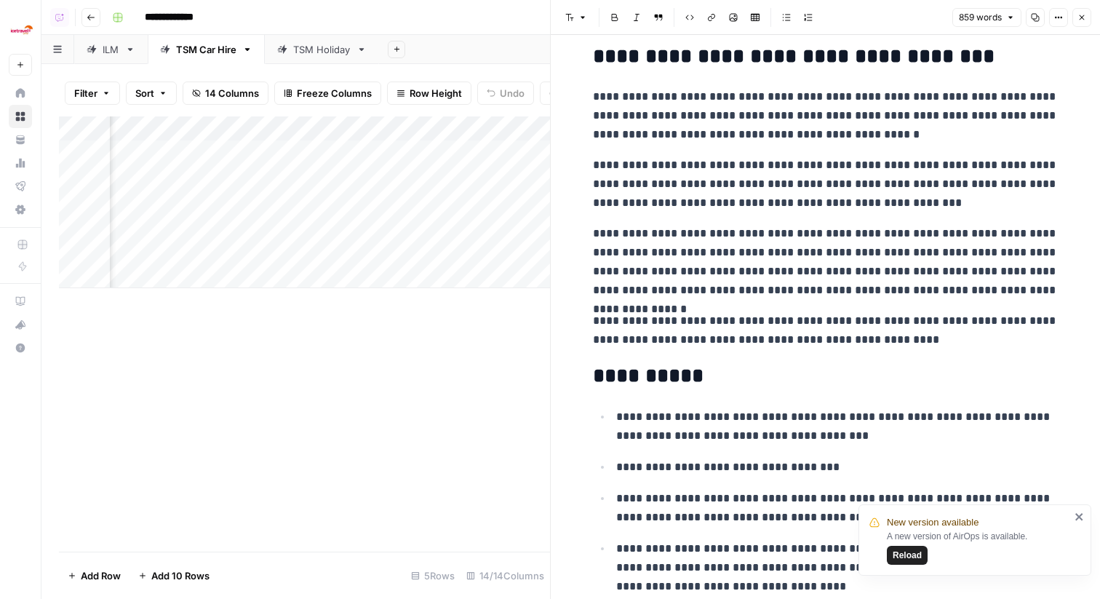
scroll to position [80, 0]
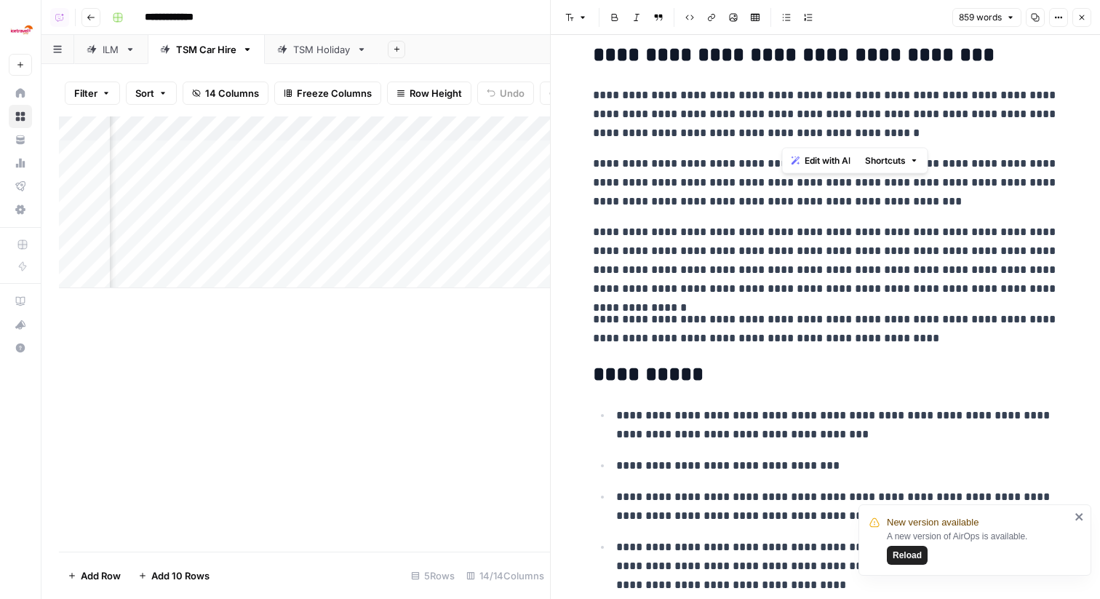
drag, startPoint x: 909, startPoint y: 130, endPoint x: 717, endPoint y: 78, distance: 198.2
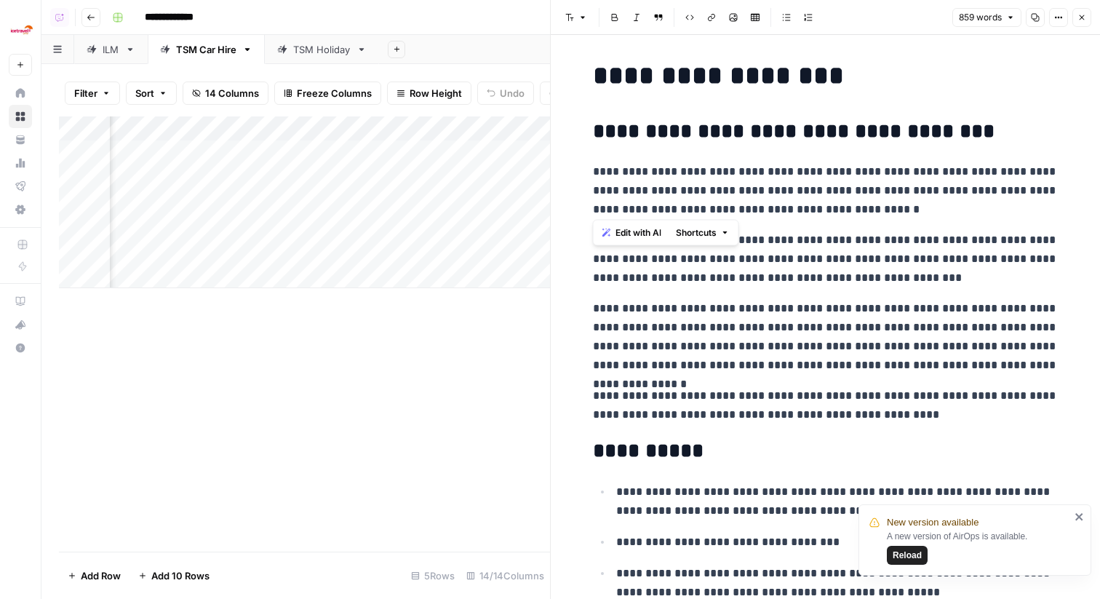
scroll to position [0, 0]
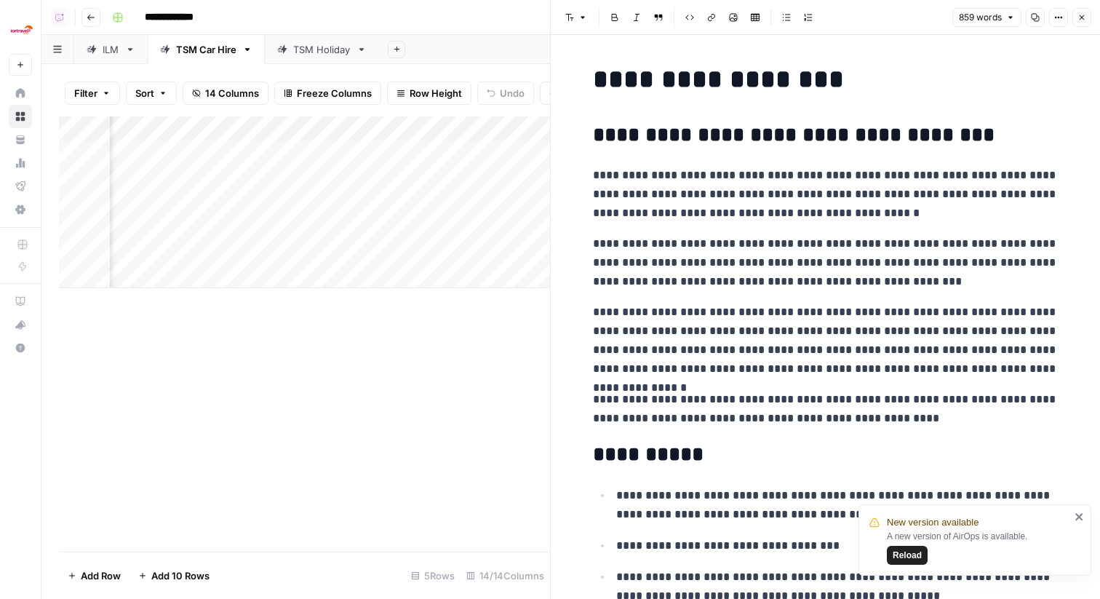
drag, startPoint x: 1078, startPoint y: 16, endPoint x: 1060, endPoint y: 79, distance: 65.9
click at [1060, 79] on div "**********" at bounding box center [825, 299] width 550 height 599
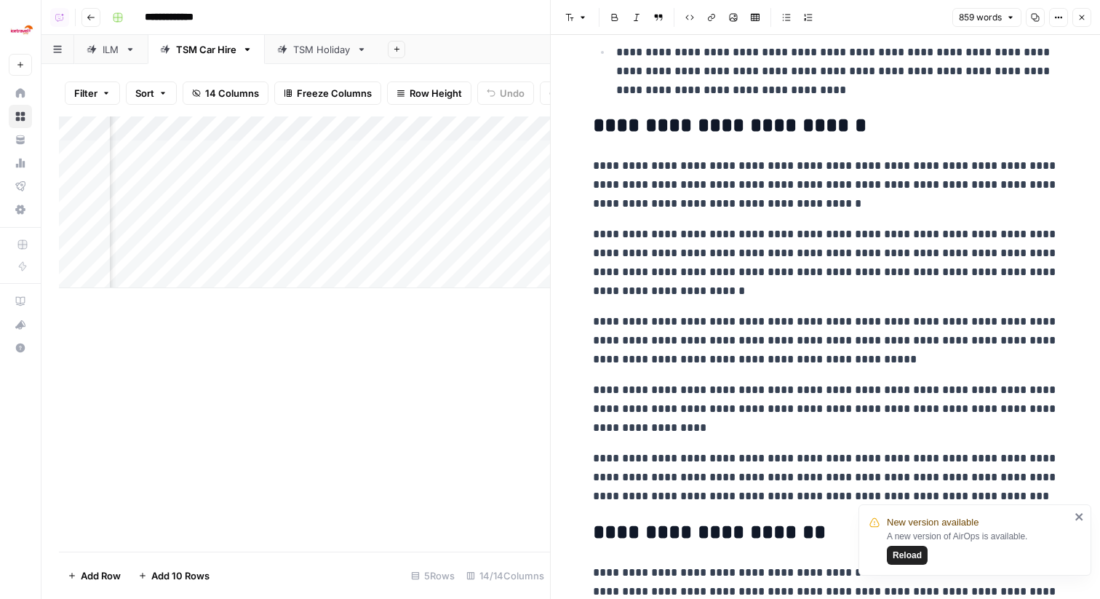
scroll to position [128, 0]
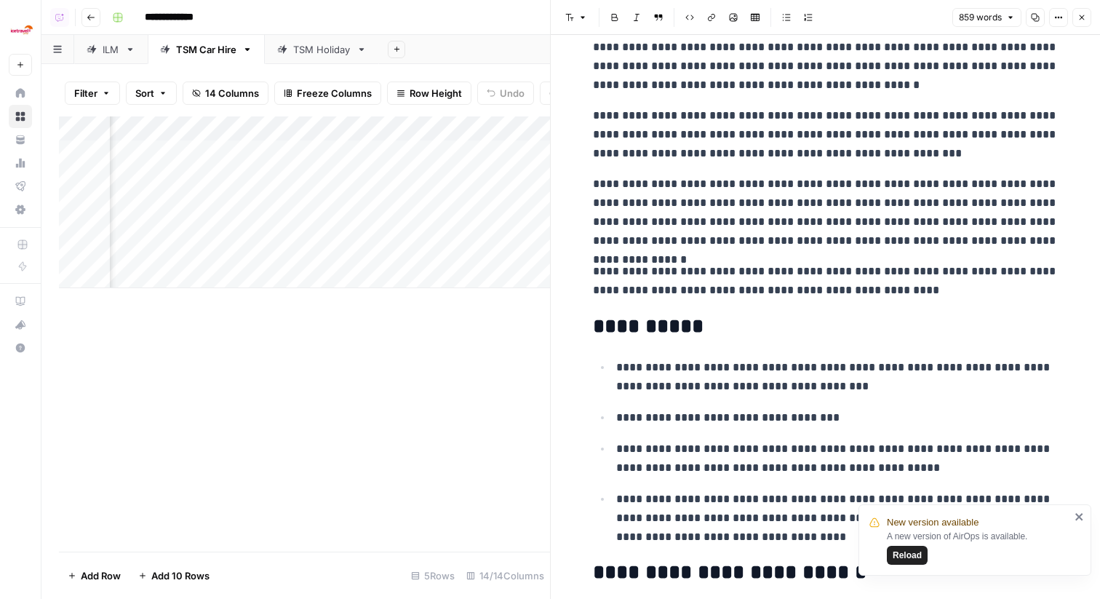
click at [1079, 20] on icon "button" at bounding box center [1082, 17] width 9 height 9
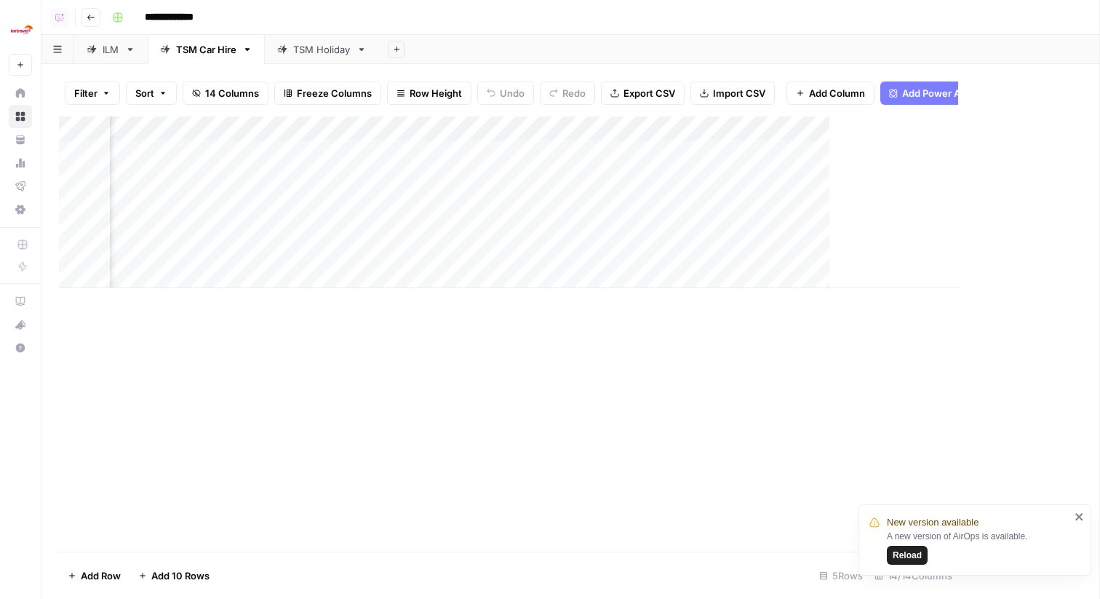
scroll to position [0, 1003]
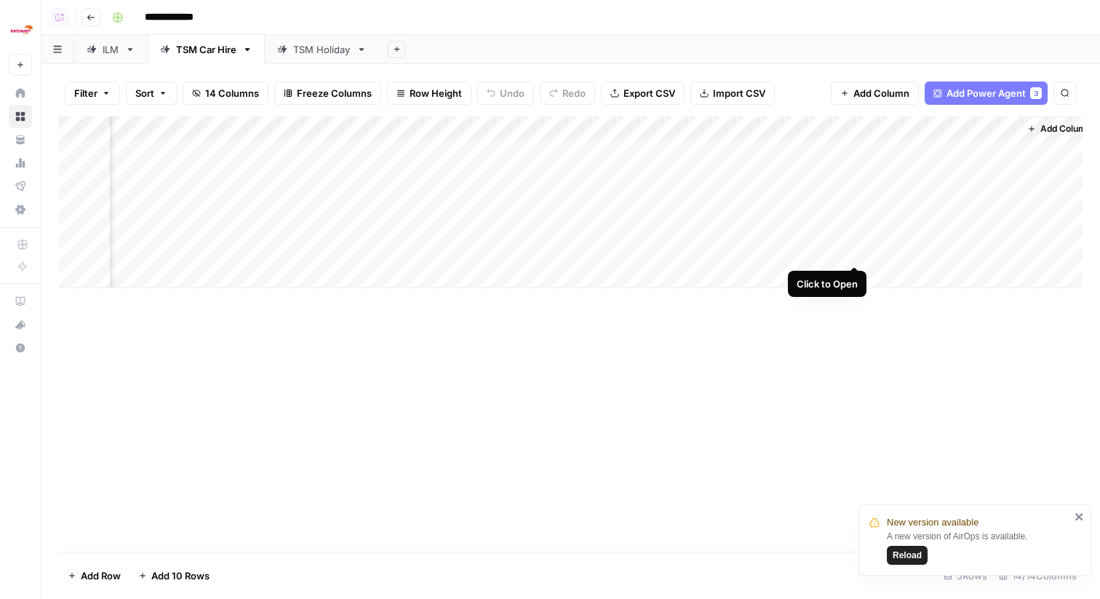
click at [852, 251] on div "Add Column" at bounding box center [571, 202] width 1024 height 172
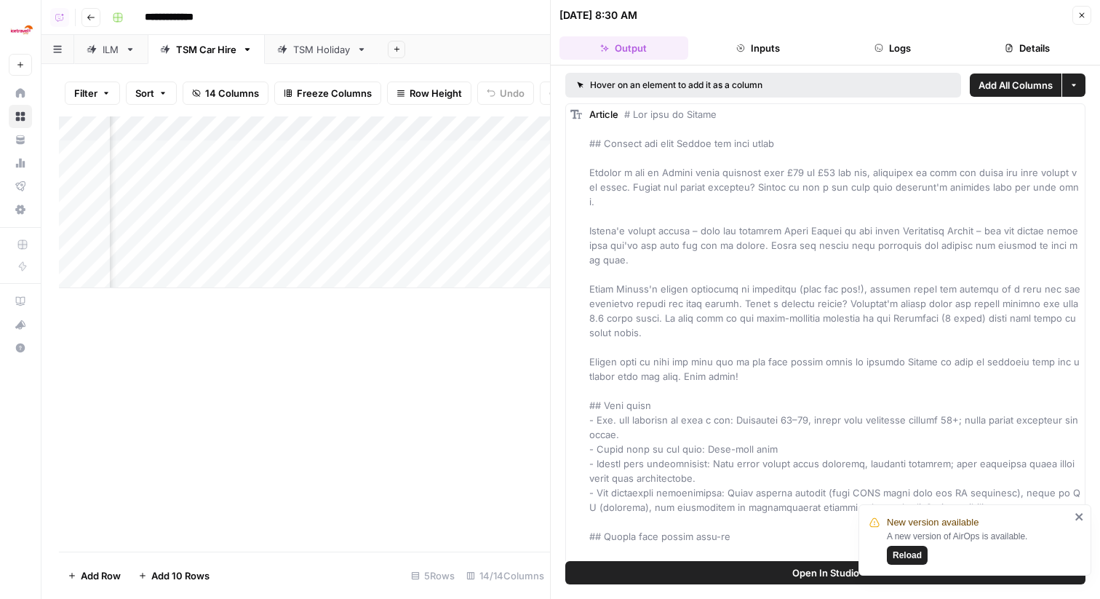
click at [877, 51] on icon "button" at bounding box center [879, 48] width 9 height 9
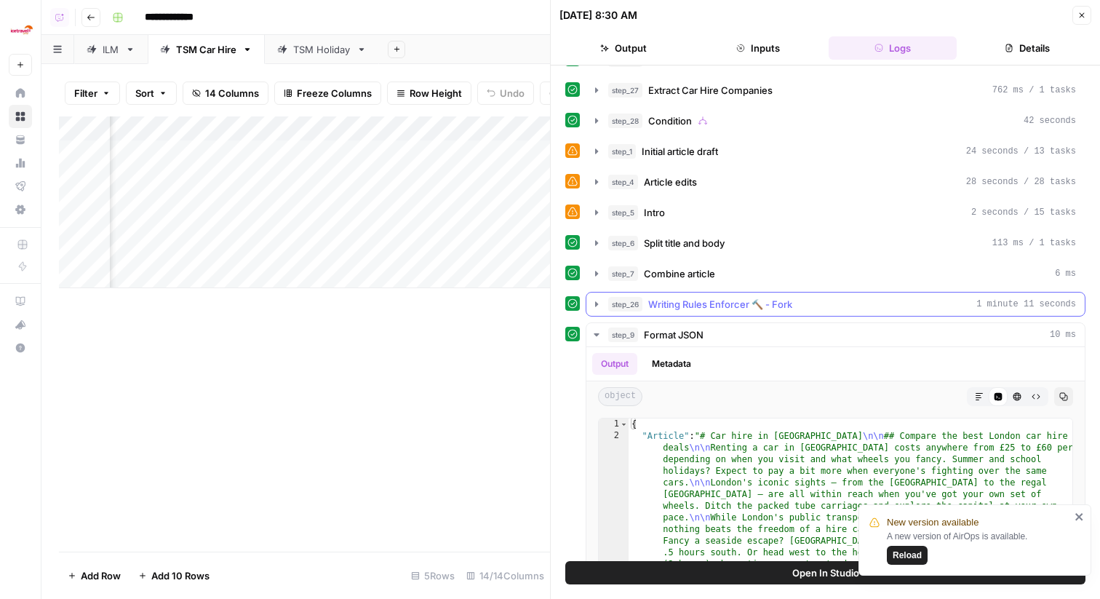
scroll to position [317, 0]
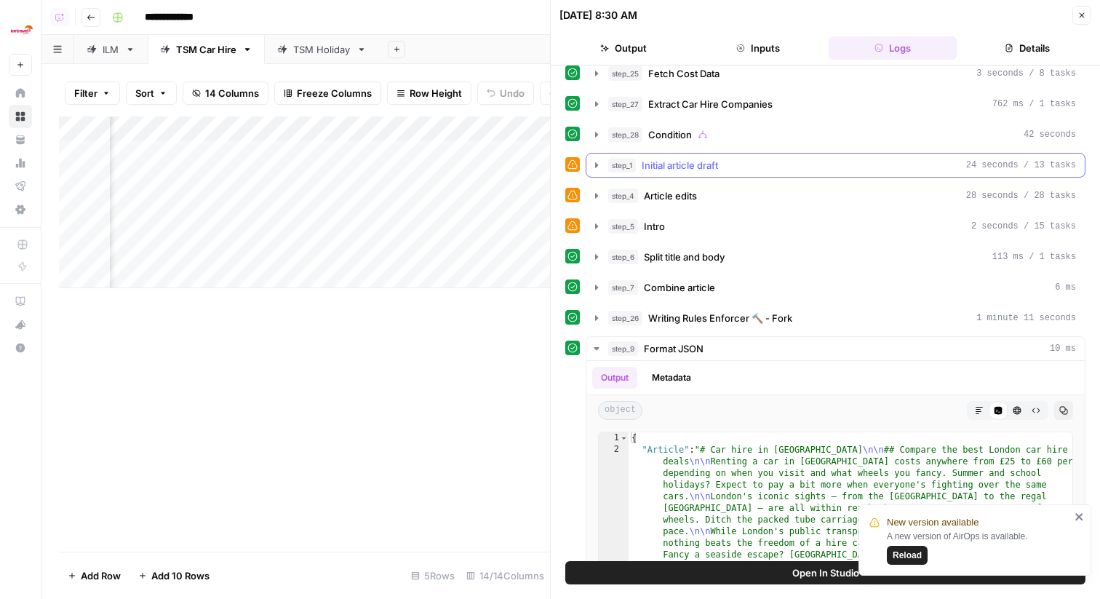
click at [731, 163] on div "step_1 Initial article draft 24 seconds / 13 tasks" at bounding box center [842, 165] width 468 height 15
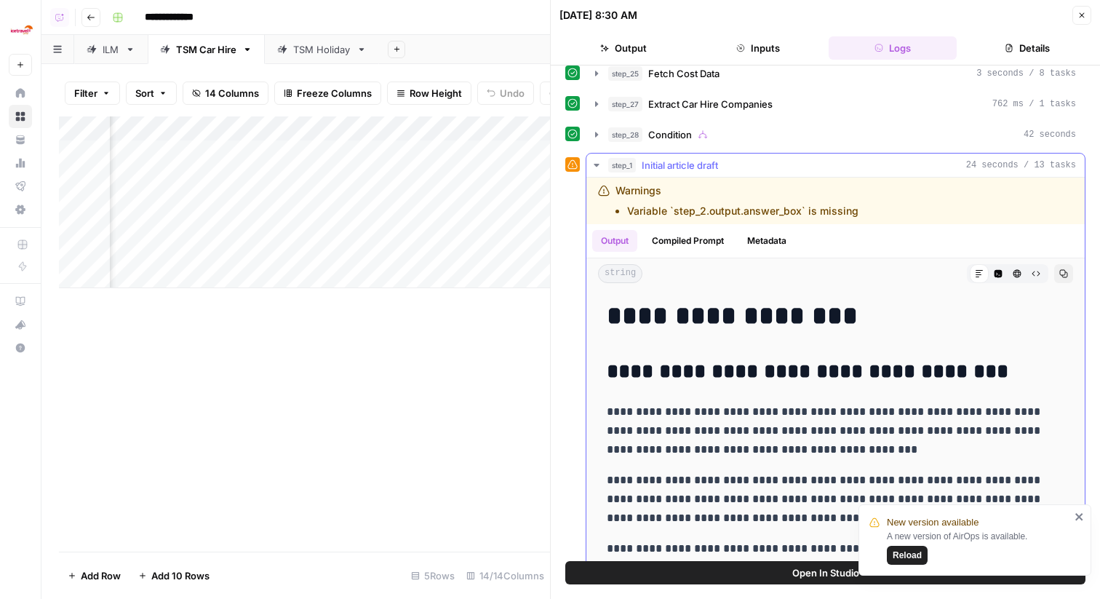
click at [706, 248] on button "Compiled Prompt" at bounding box center [687, 241] width 89 height 22
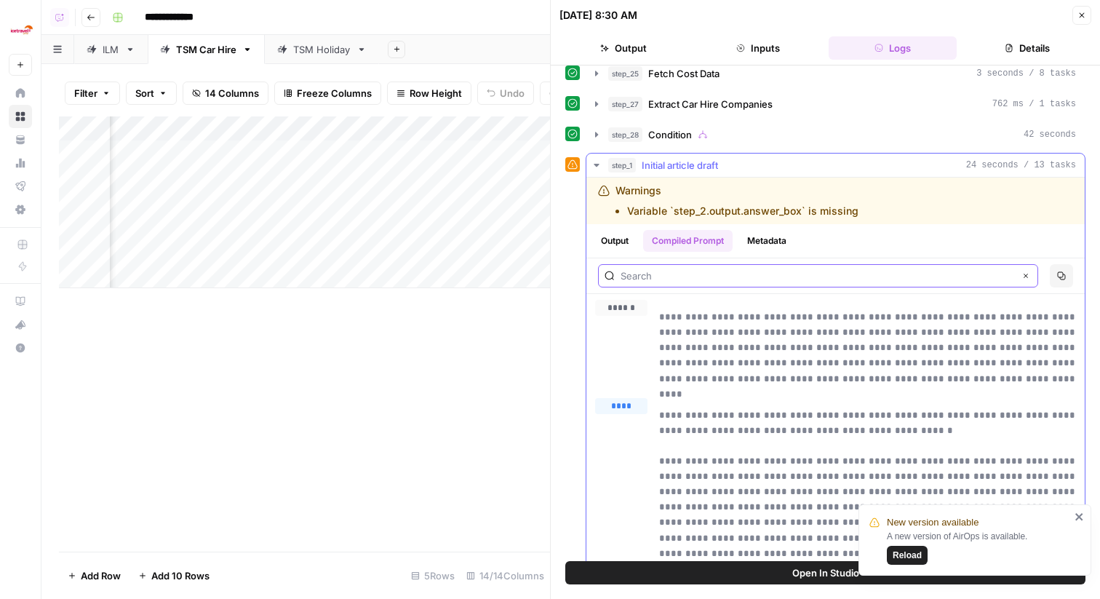
click at [733, 276] on input "text" at bounding box center [818, 275] width 394 height 15
type input "25"
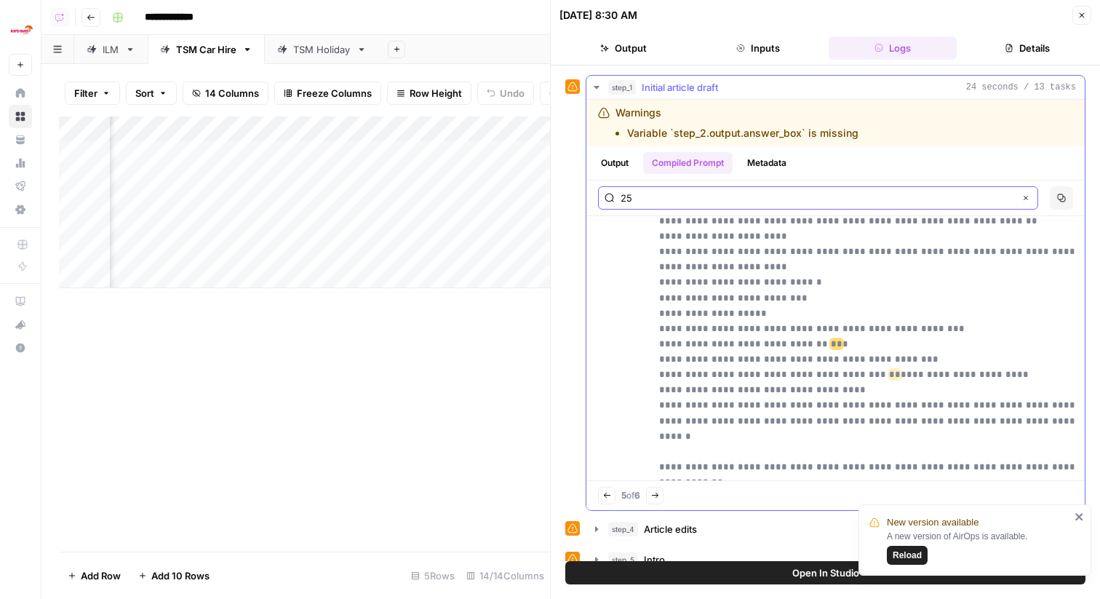
scroll to position [0, 0]
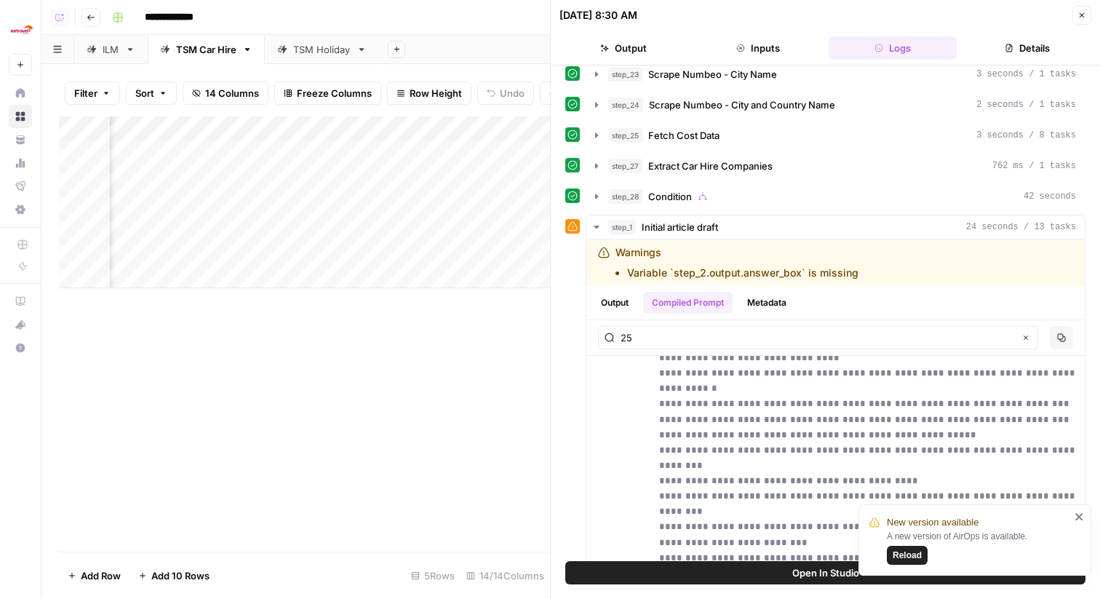
click at [800, 220] on div "step_1 Initial article draft 24 seconds / 13 tasks" at bounding box center [842, 227] width 468 height 15
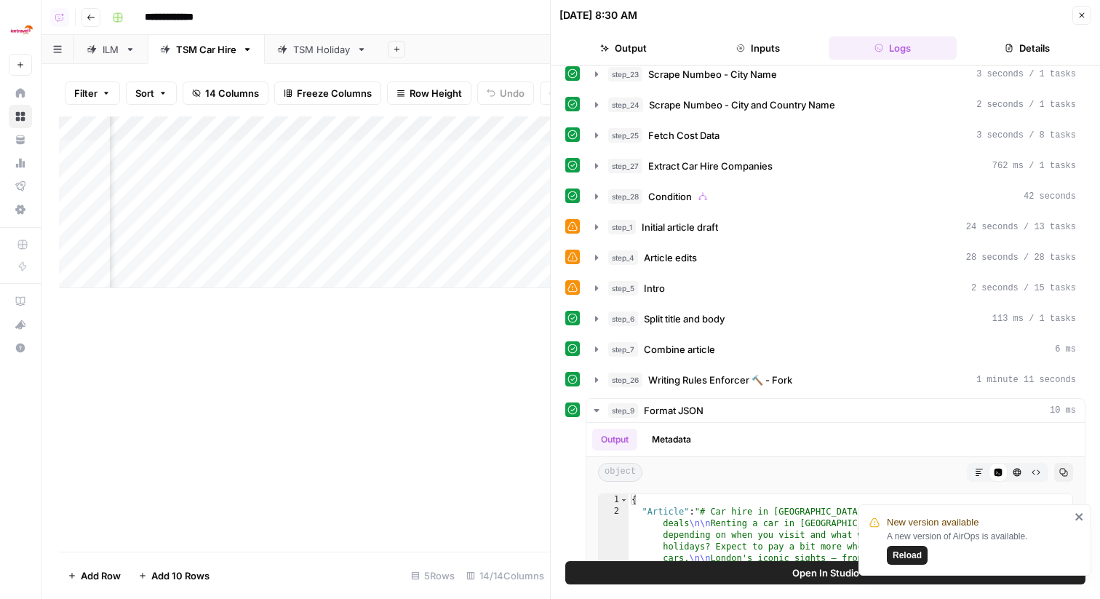
click at [1082, 15] on icon "button" at bounding box center [1082, 15] width 5 height 5
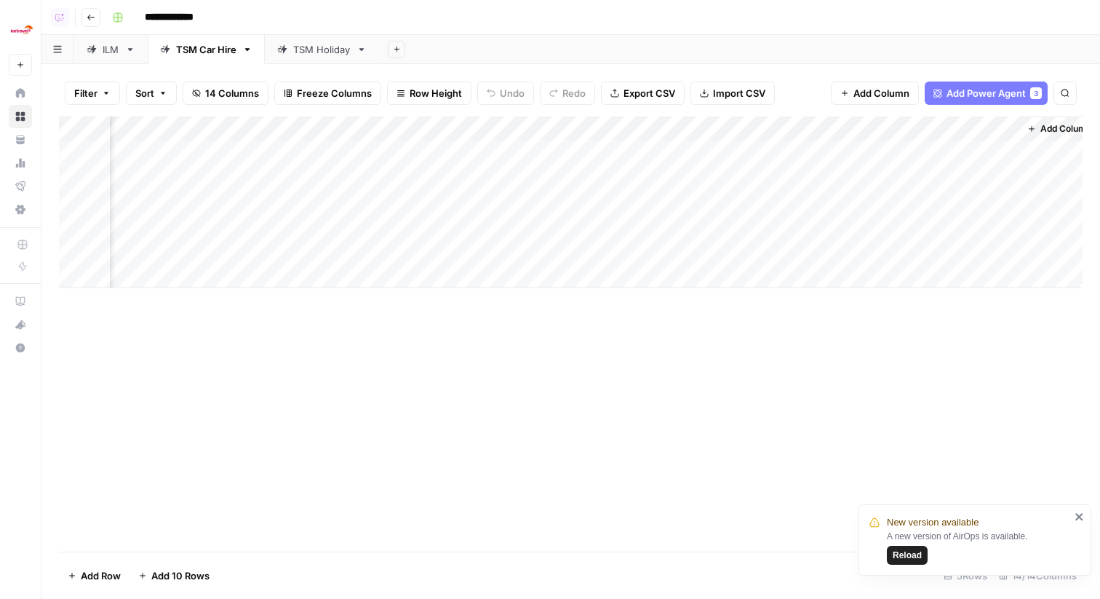
click at [817, 122] on div "Add Column" at bounding box center [571, 202] width 1024 height 172
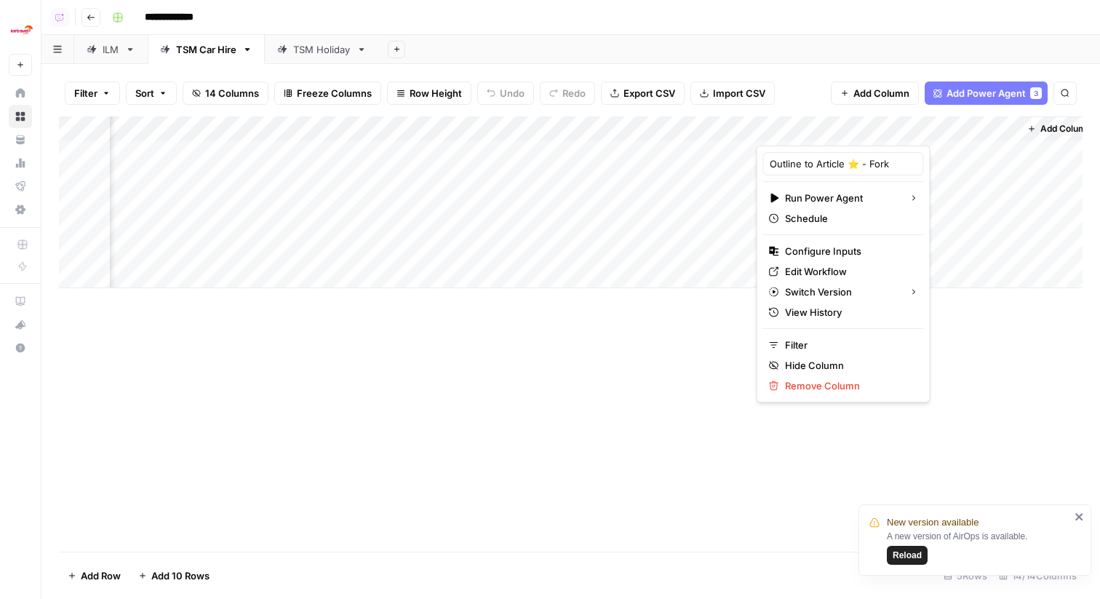
click at [574, 45] on div "Add Sheet" at bounding box center [739, 49] width 721 height 29
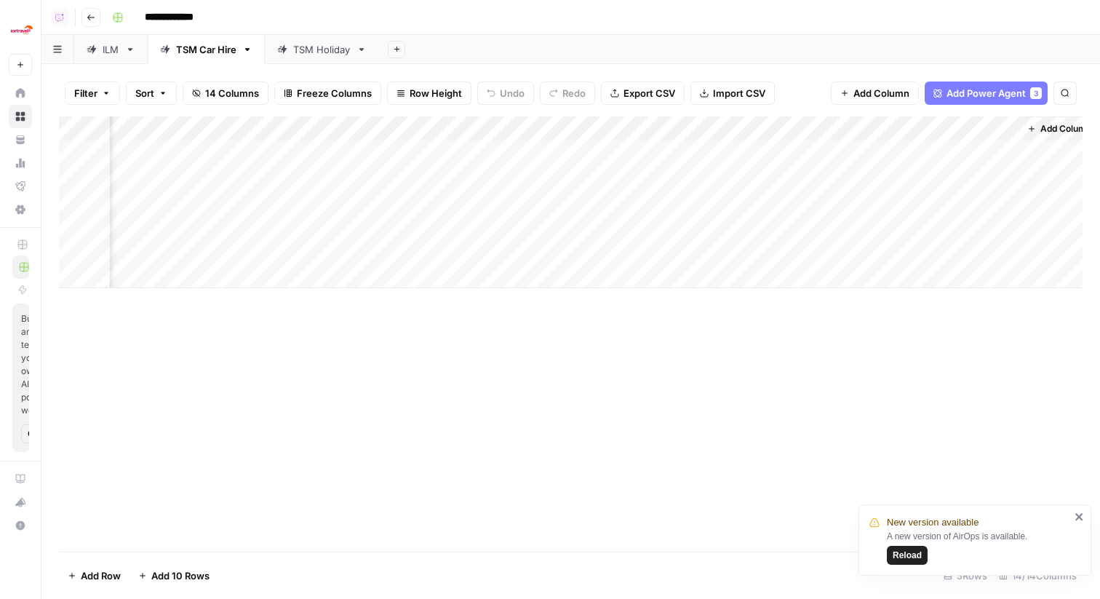
click at [806, 127] on div "Add Column" at bounding box center [571, 202] width 1024 height 172
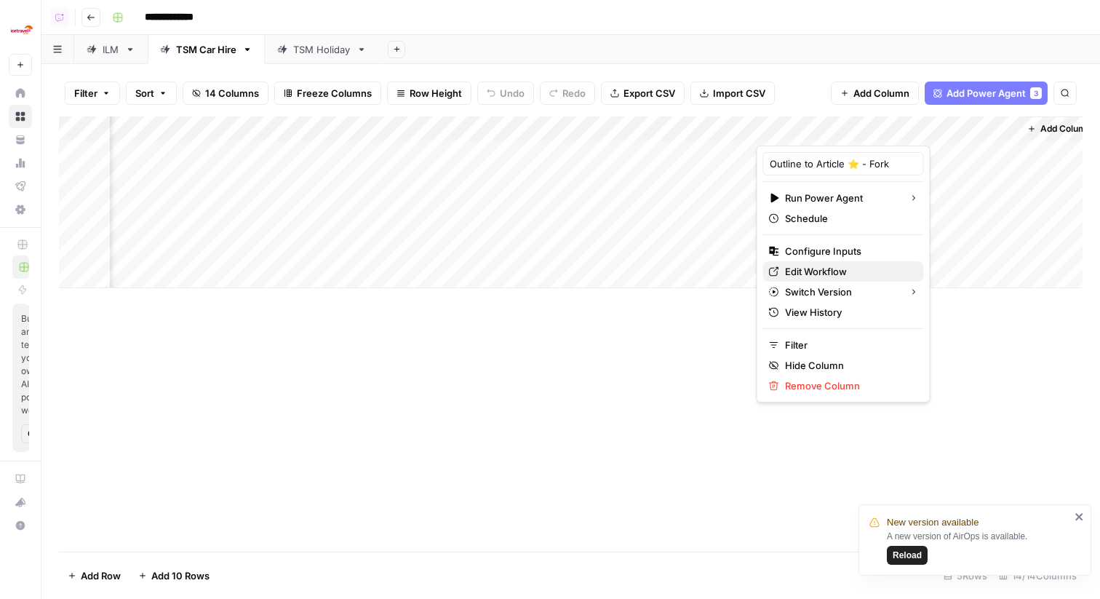
click at [821, 269] on span "Edit Workflow" at bounding box center [848, 271] width 127 height 15
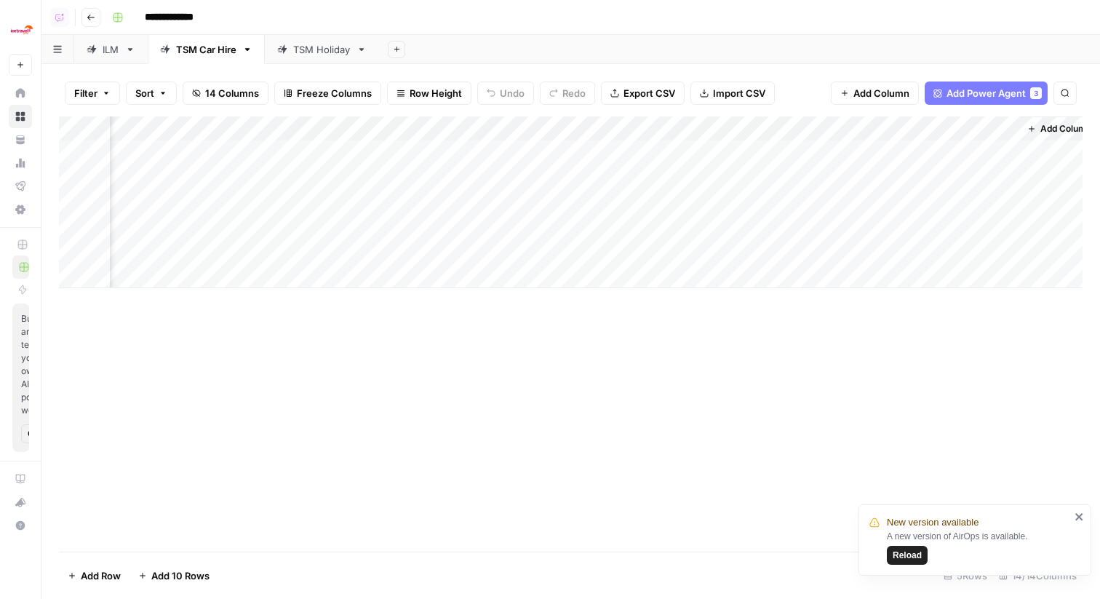
click at [921, 560] on span "Reload" at bounding box center [907, 555] width 29 height 13
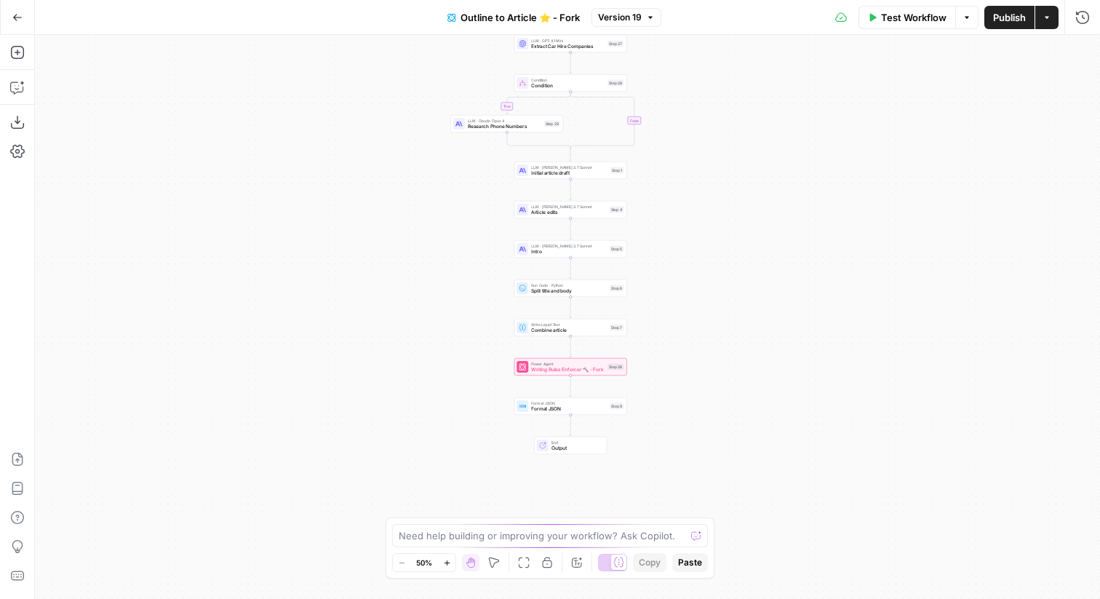
click at [693, 398] on div "true false Workflow Set Inputs Inputs Google Search Google Search Step 2 Output…" at bounding box center [567, 317] width 1065 height 564
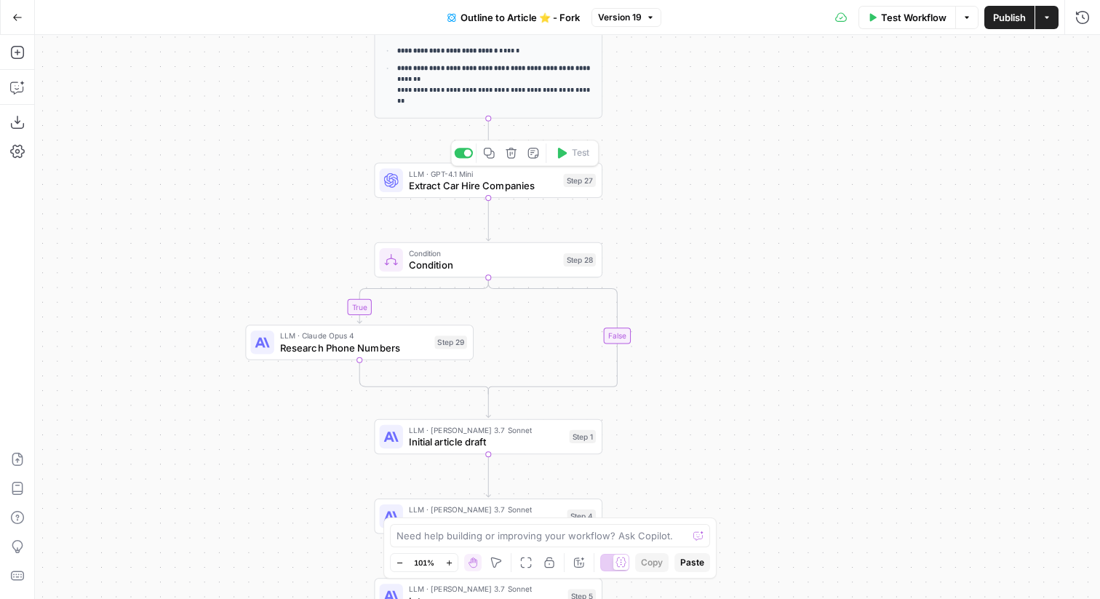
click at [479, 191] on span "Extract Car Hire Companies" at bounding box center [483, 185] width 148 height 15
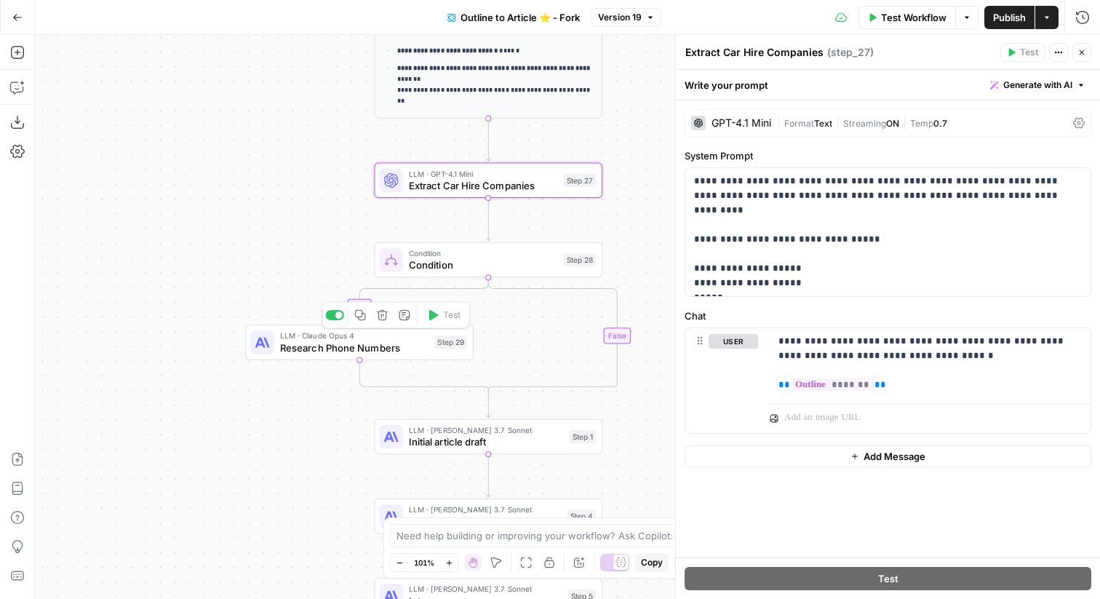
click at [375, 347] on span "Research Phone Numbers" at bounding box center [354, 347] width 148 height 15
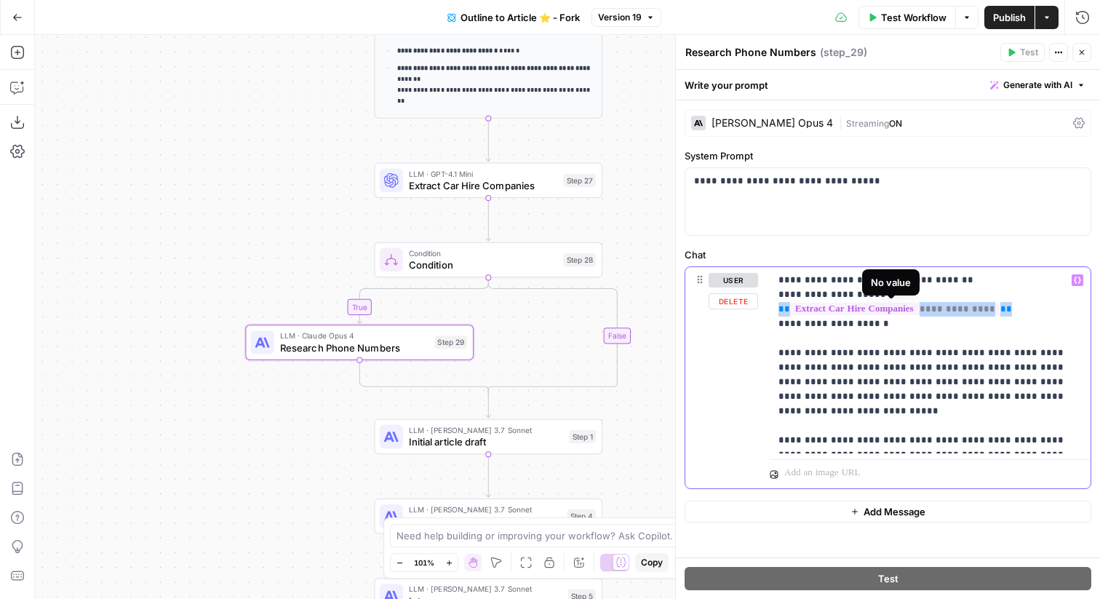
drag, startPoint x: 1020, startPoint y: 308, endPoint x: 776, endPoint y: 308, distance: 244.5
click at [776, 308] on div "**********" at bounding box center [930, 360] width 321 height 186
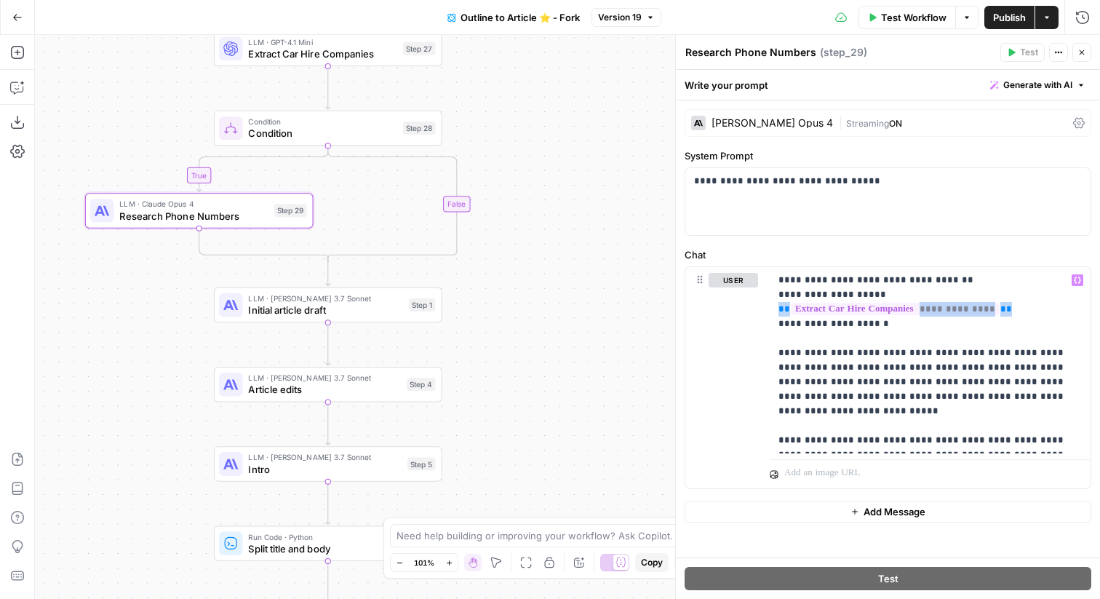
click at [619, 20] on span "Version 19" at bounding box center [620, 17] width 44 height 13
click at [524, 264] on div "true false Workflow Set Inputs Inputs Google Search Google Search Step 2 Output…" at bounding box center [567, 317] width 1065 height 564
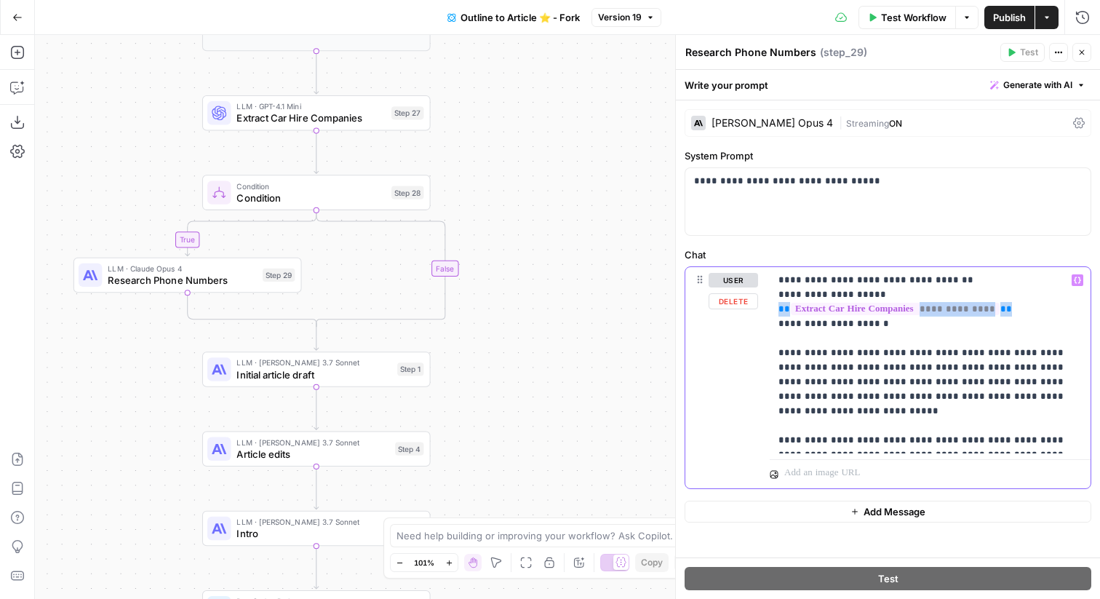
click at [942, 397] on p "**********" at bounding box center [930, 360] width 303 height 175
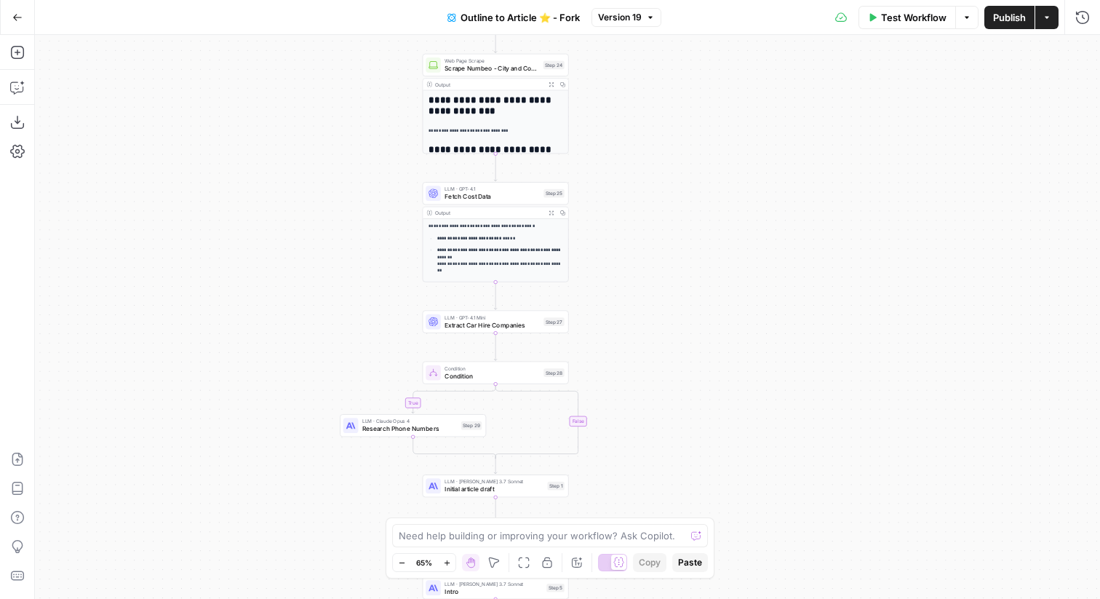
click at [521, 199] on span "Fetch Cost Data" at bounding box center [492, 196] width 95 height 9
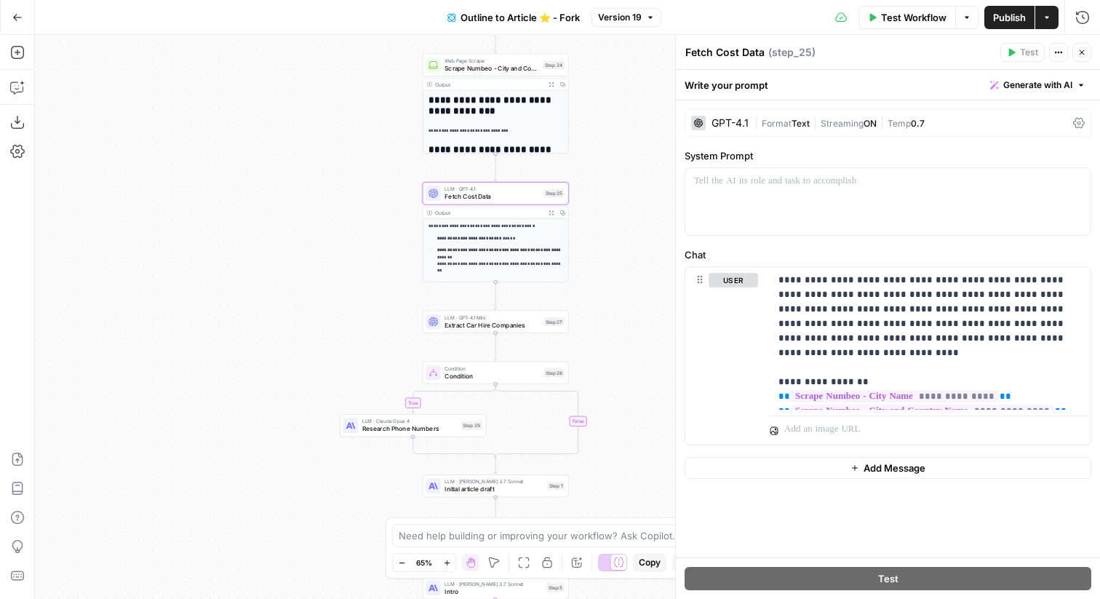
click at [1080, 50] on icon "button" at bounding box center [1082, 52] width 5 height 5
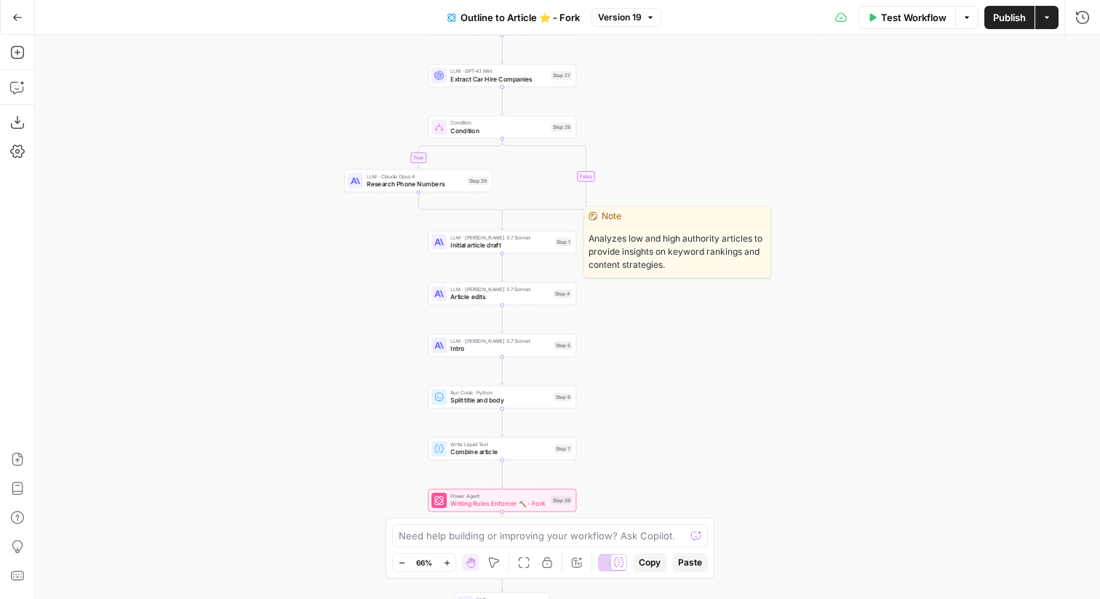
click at [542, 246] on span "Initial article draft" at bounding box center [500, 245] width 100 height 9
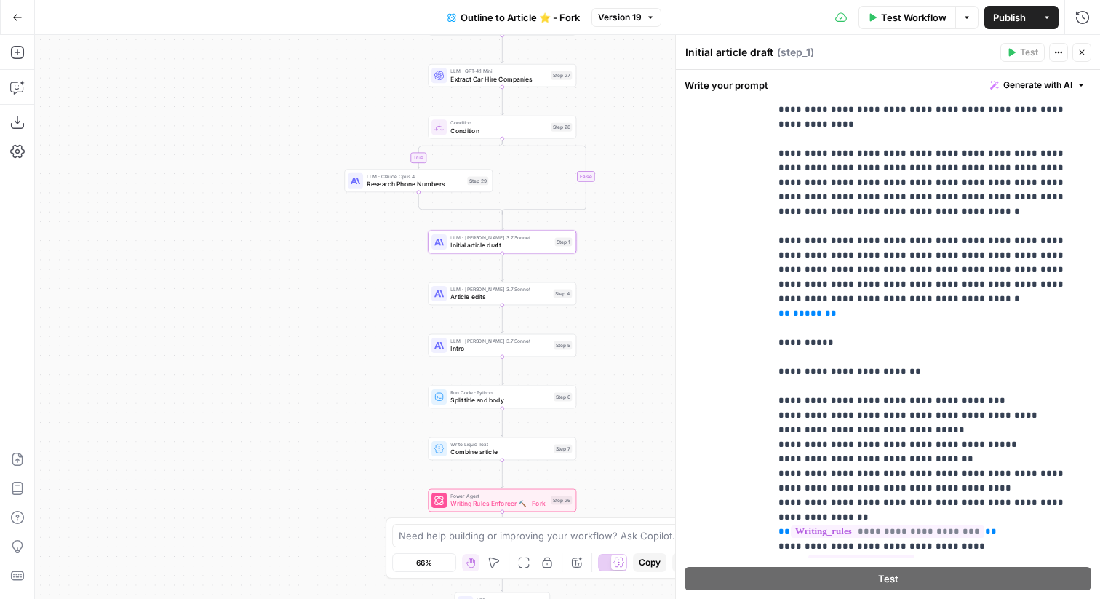
scroll to position [1206, 0]
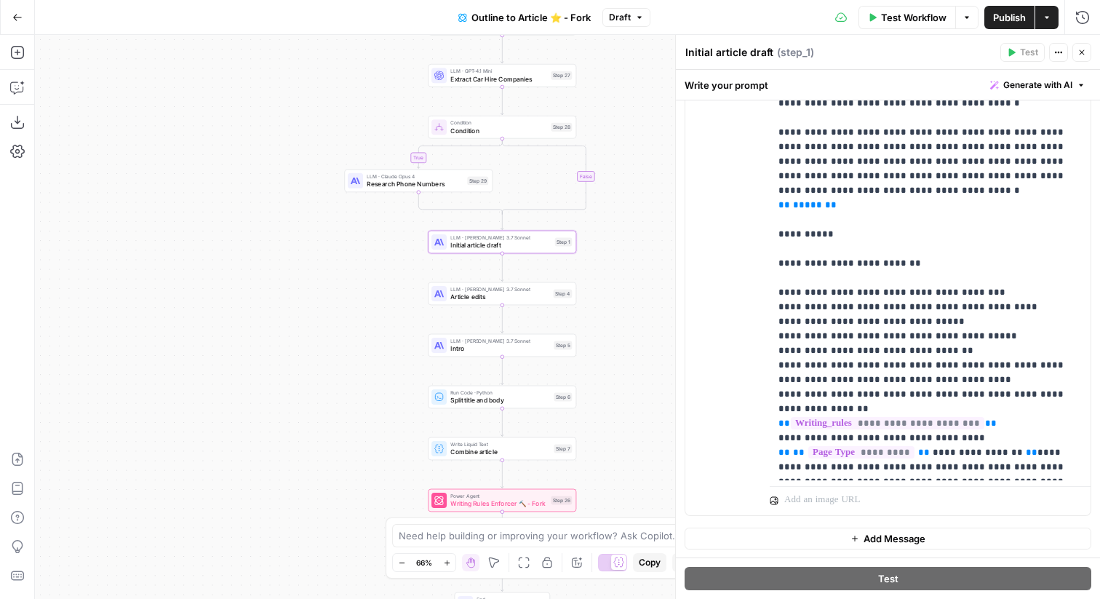
click at [1079, 50] on icon "button" at bounding box center [1082, 52] width 9 height 9
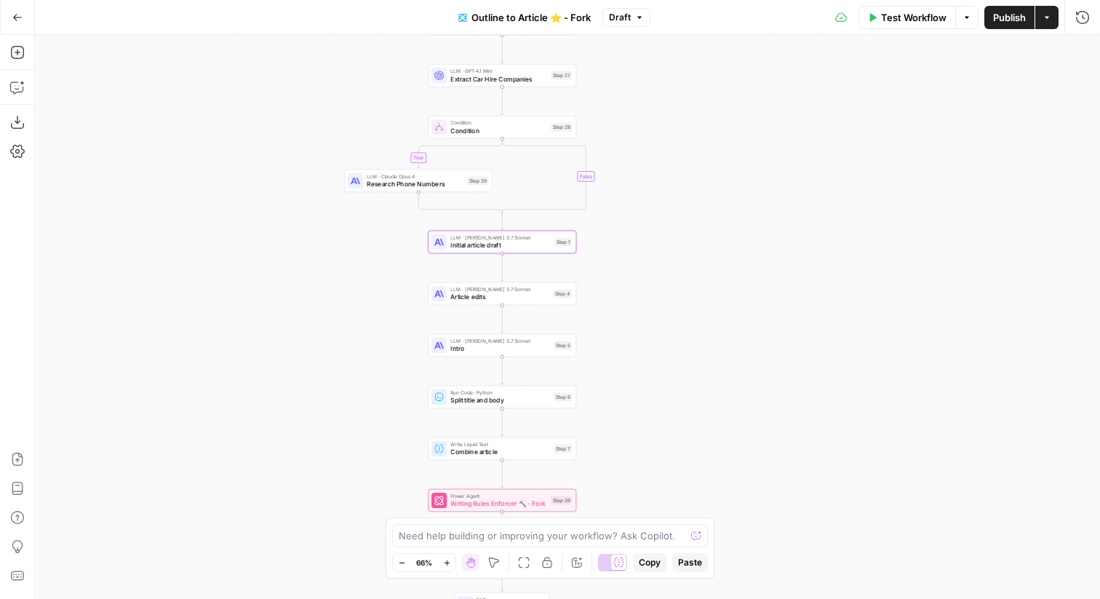
click at [993, 12] on span "Publish" at bounding box center [1009, 17] width 33 height 15
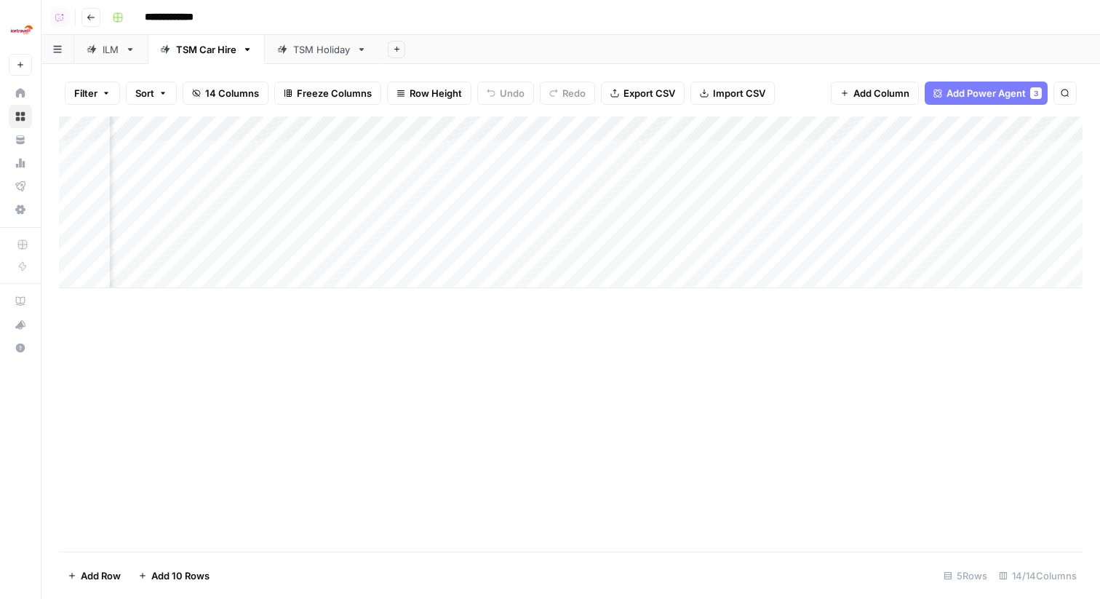
scroll to position [0, 1021]
click at [859, 252] on div "Add Column" at bounding box center [571, 202] width 1024 height 172
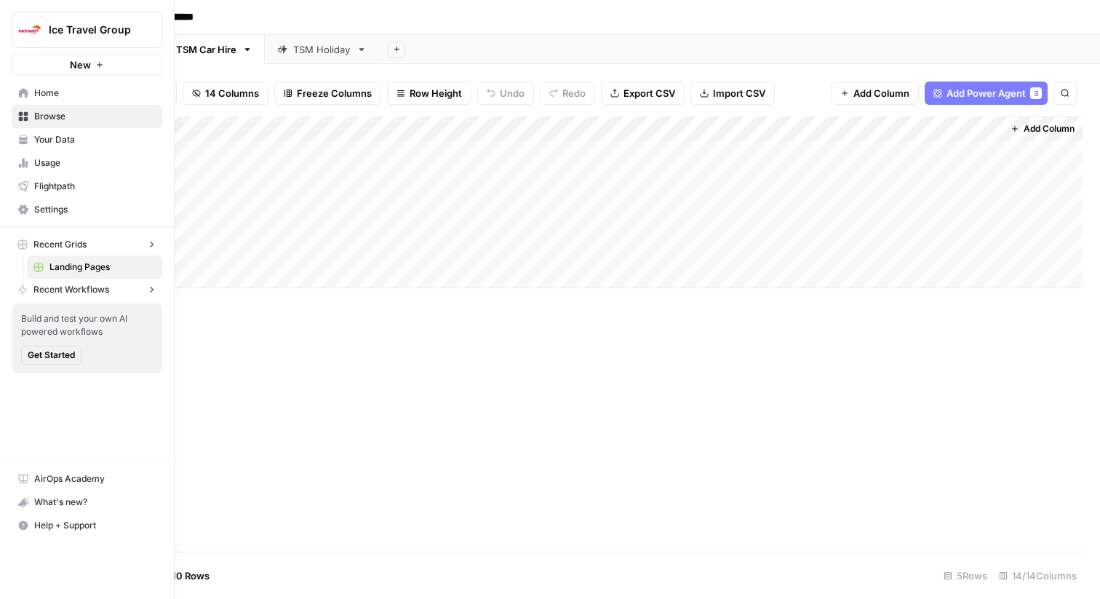
click at [32, 218] on link "Settings" at bounding box center [87, 209] width 151 height 23
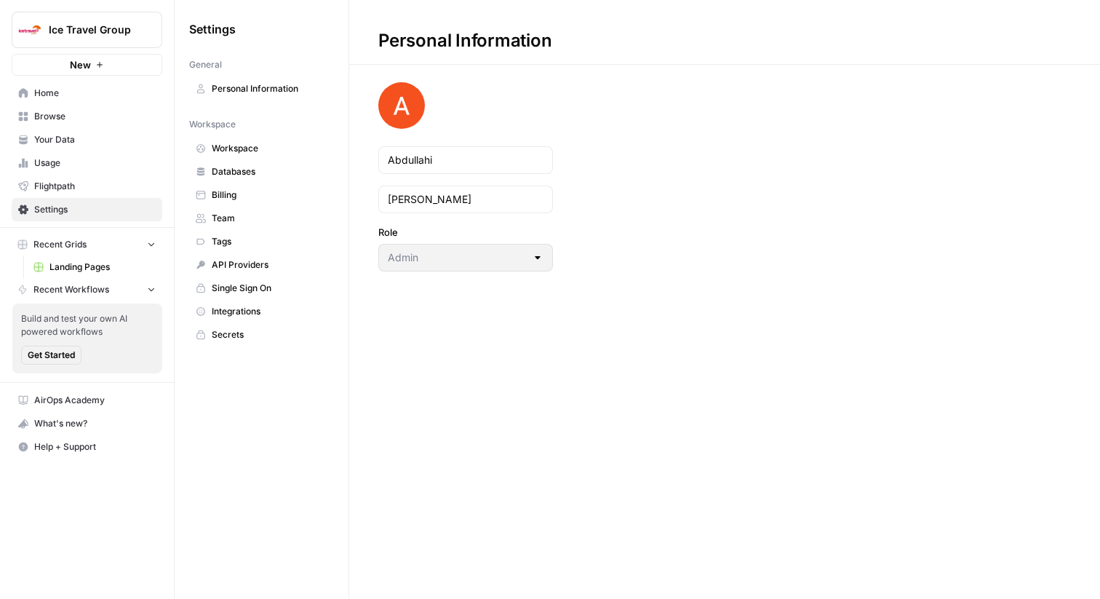
click at [266, 311] on span "Integrations" at bounding box center [270, 311] width 116 height 13
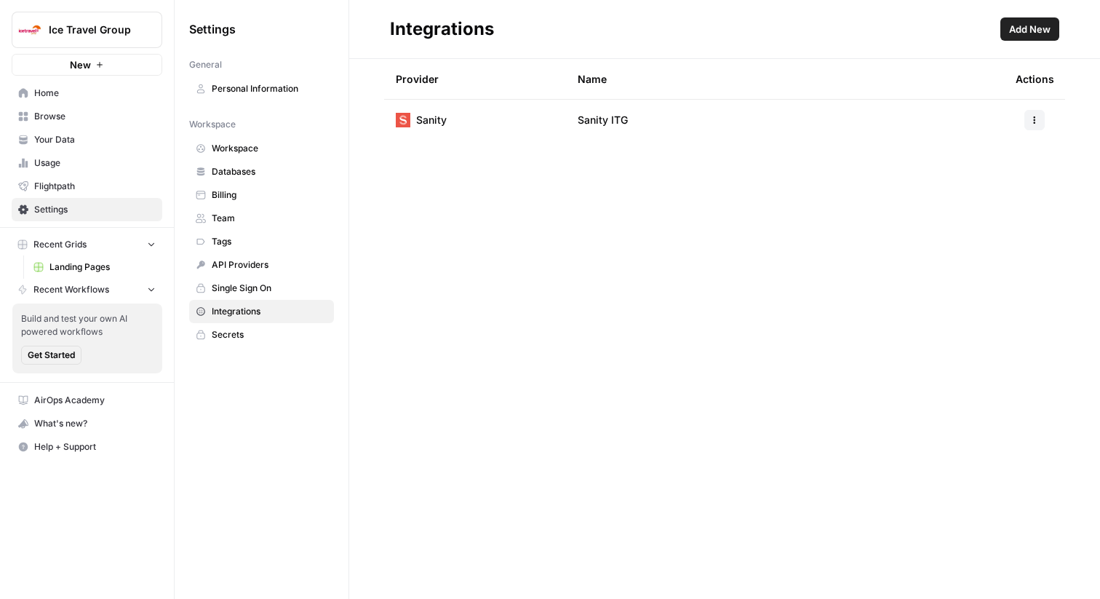
click at [1022, 33] on span "Add New" at bounding box center [1029, 29] width 41 height 15
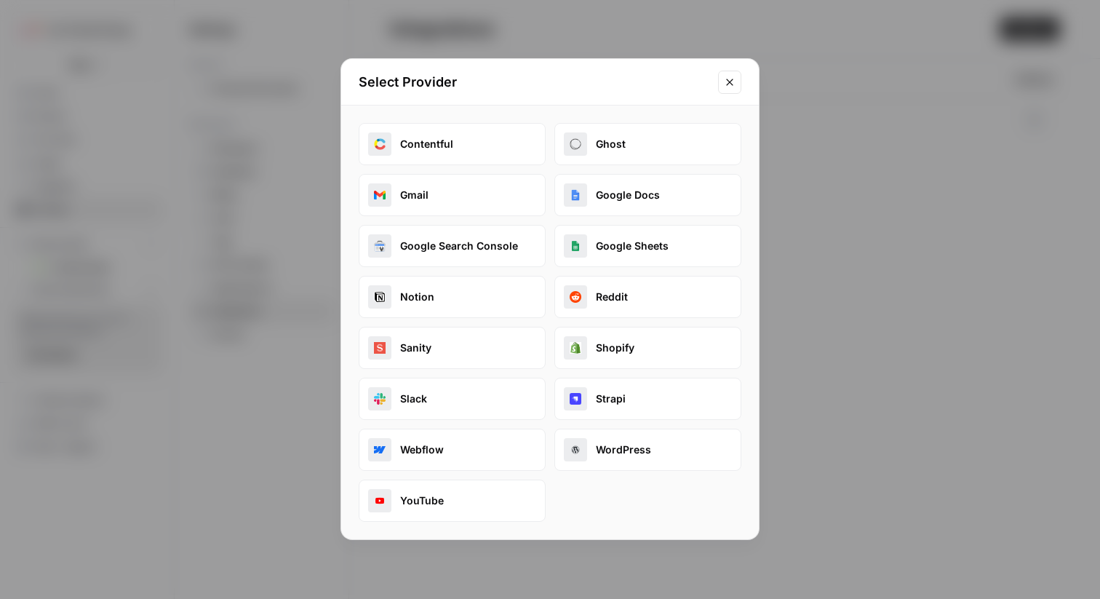
click at [724, 84] on icon "Close modal" at bounding box center [730, 82] width 12 height 12
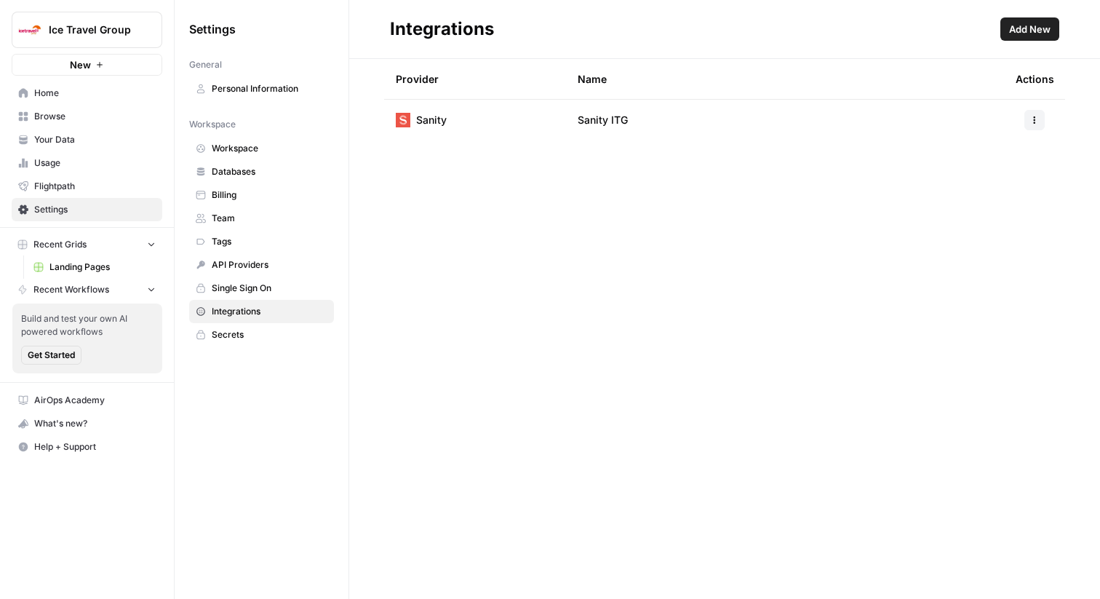
click at [116, 87] on span "Home" at bounding box center [95, 93] width 122 height 13
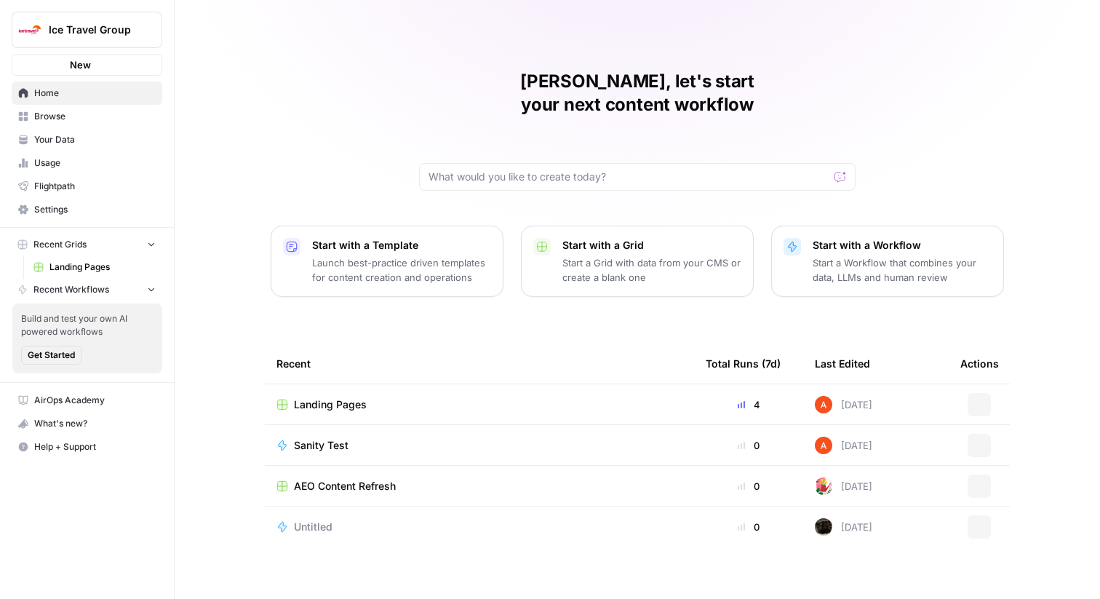
click at [129, 39] on button "Ice Travel Group" at bounding box center [87, 30] width 151 height 36
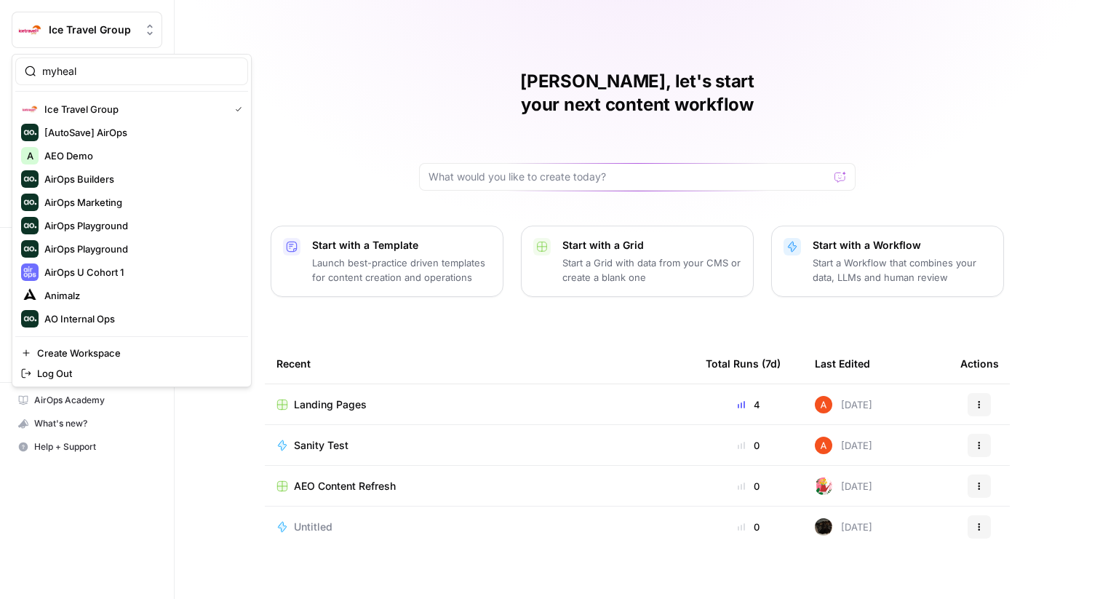
type input "myheal"
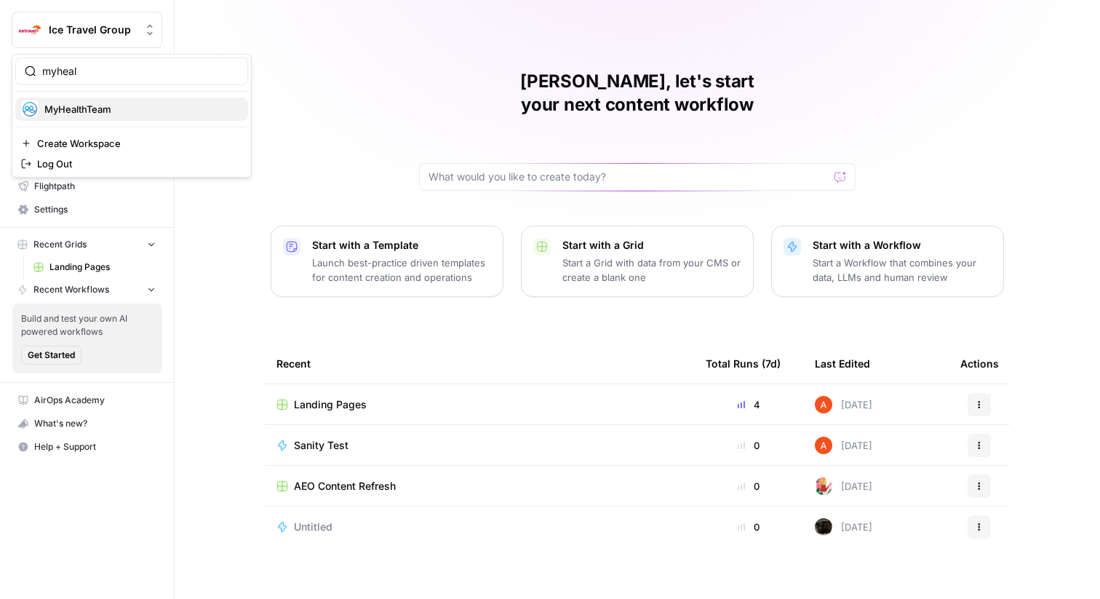
click at [131, 103] on span "MyHealthTeam" at bounding box center [140, 109] width 192 height 15
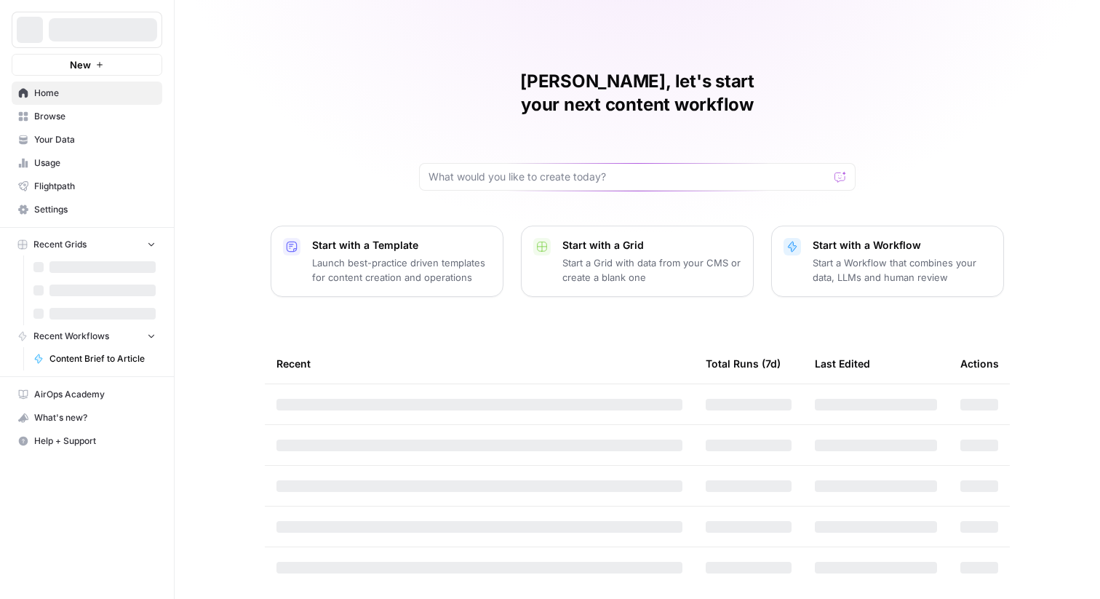
click at [89, 121] on span "Browse" at bounding box center [95, 116] width 122 height 13
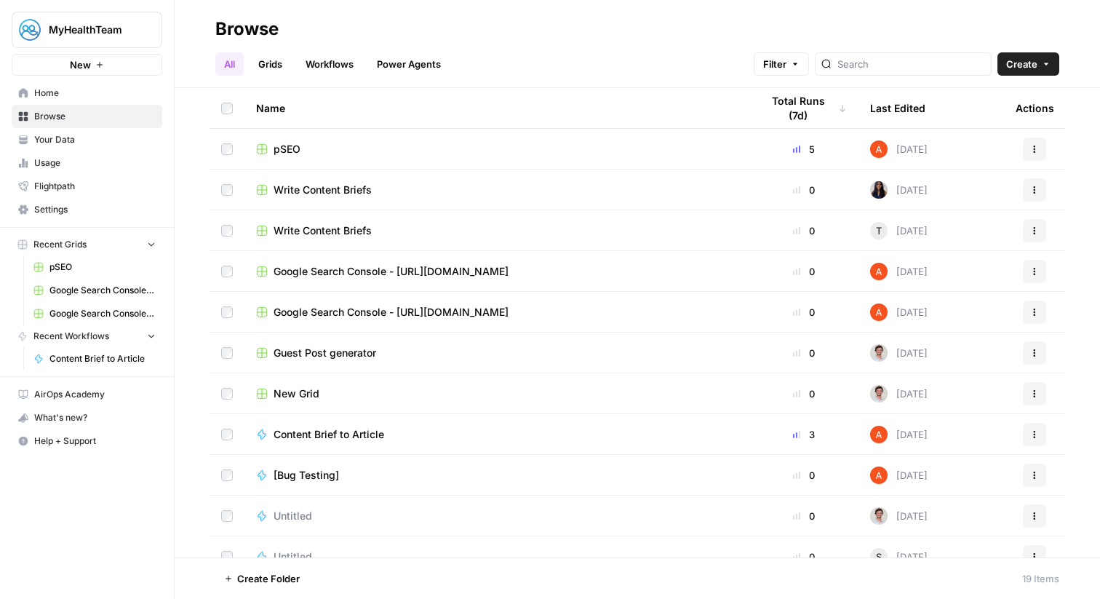
click at [269, 65] on link "Grids" at bounding box center [270, 63] width 41 height 23
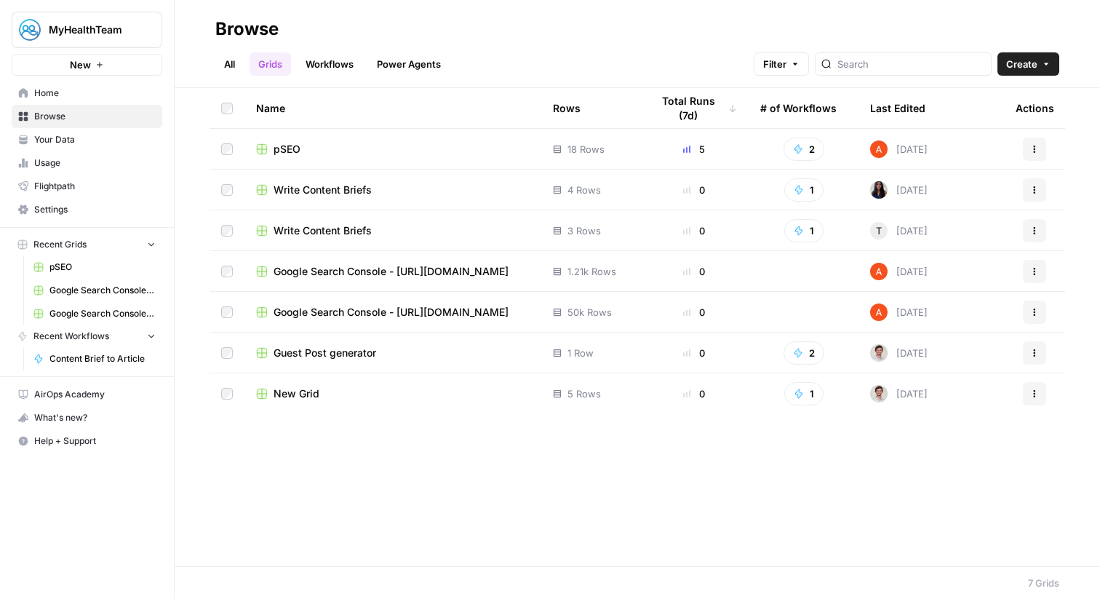
click at [284, 146] on span "pSEO" at bounding box center [287, 149] width 27 height 15
